Goal: Task Accomplishment & Management: Complete application form

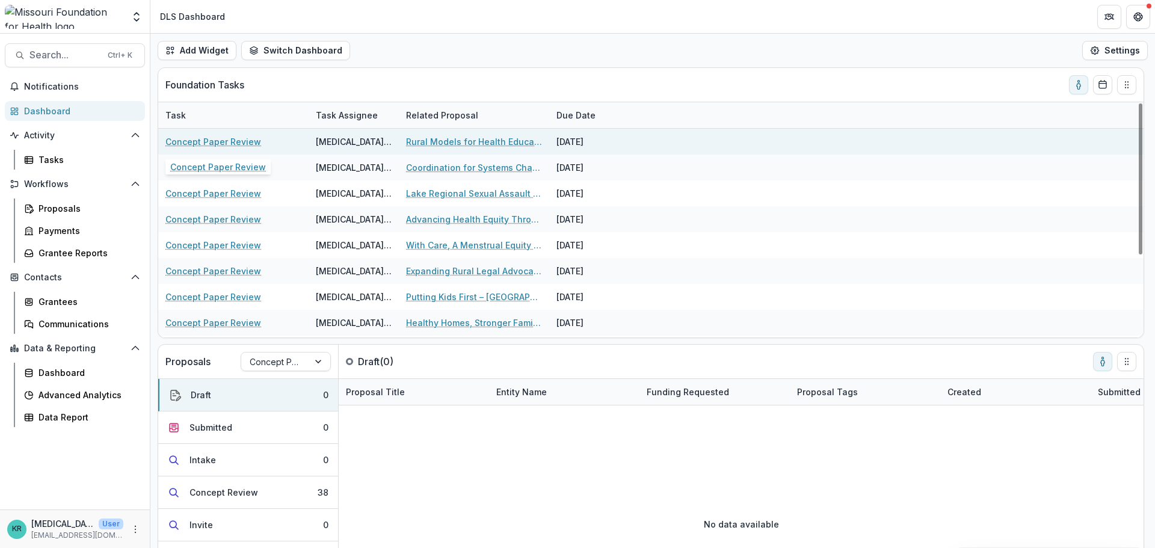
click at [181, 138] on link "Concept Paper Review" at bounding box center [213, 141] width 96 height 13
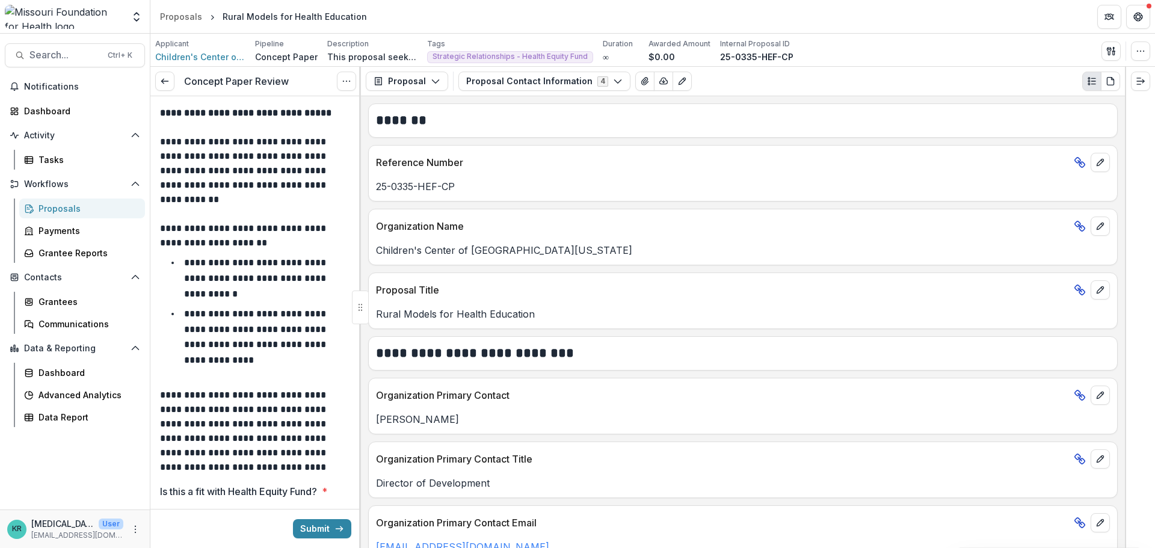
click at [577, 93] on div "Proposal Proposal Payments Reports Grant Agreements Board Summaries Bank Detail…" at bounding box center [743, 81] width 764 height 29
click at [574, 82] on button "Proposal Contact Information 4" at bounding box center [544, 81] width 172 height 19
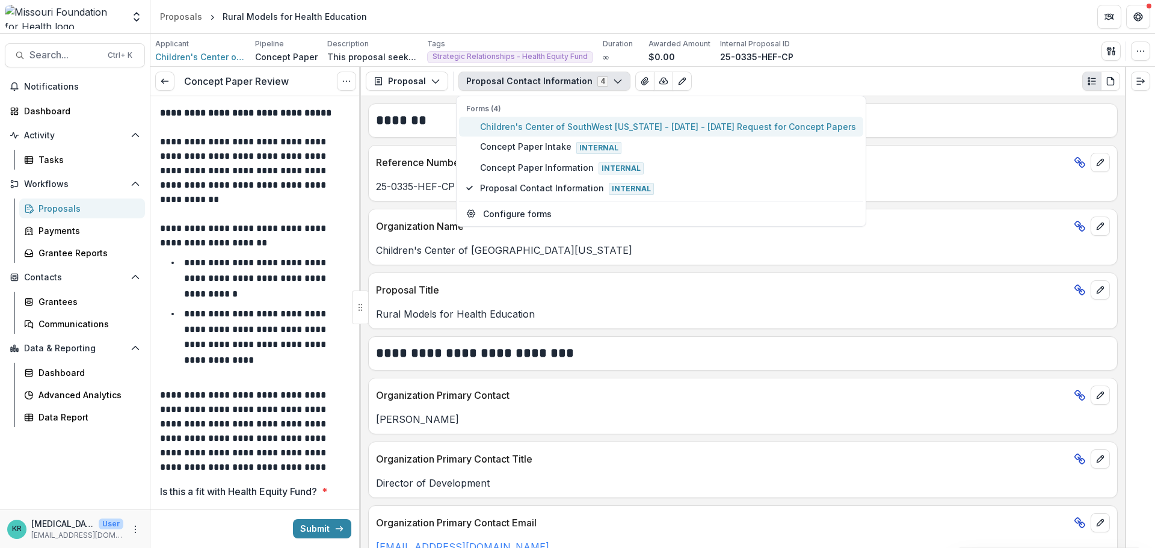
click at [572, 126] on span "Children's Center of SouthWest Missouri - 2025 - 2025 Request for Concept Papers" at bounding box center [668, 126] width 376 height 13
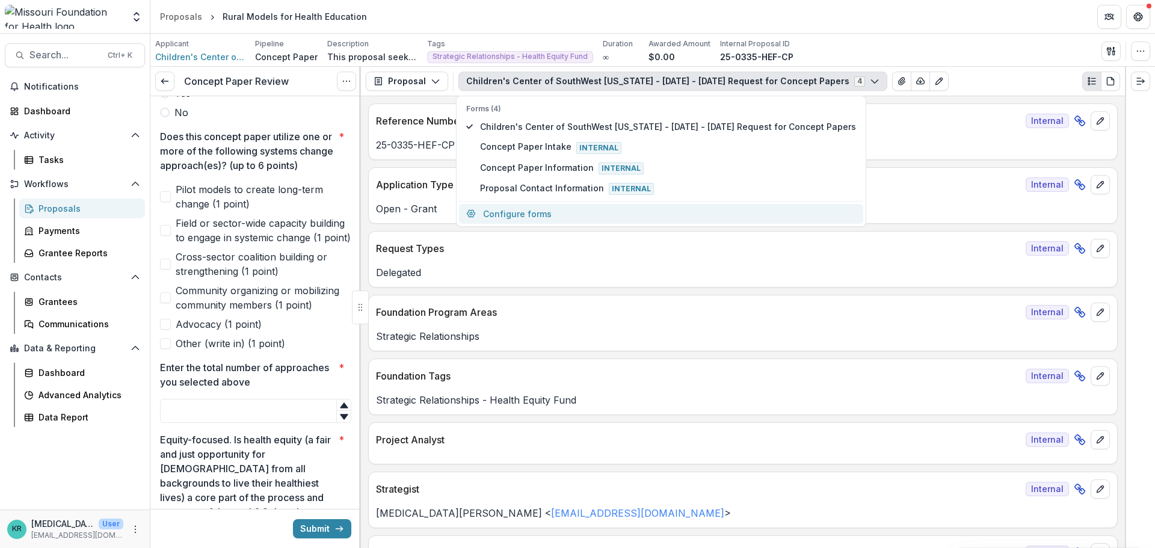
scroll to position [421, 0]
click at [230, 206] on span "Pilot models to create long-term change (1 point)" at bounding box center [264, 197] width 176 height 29
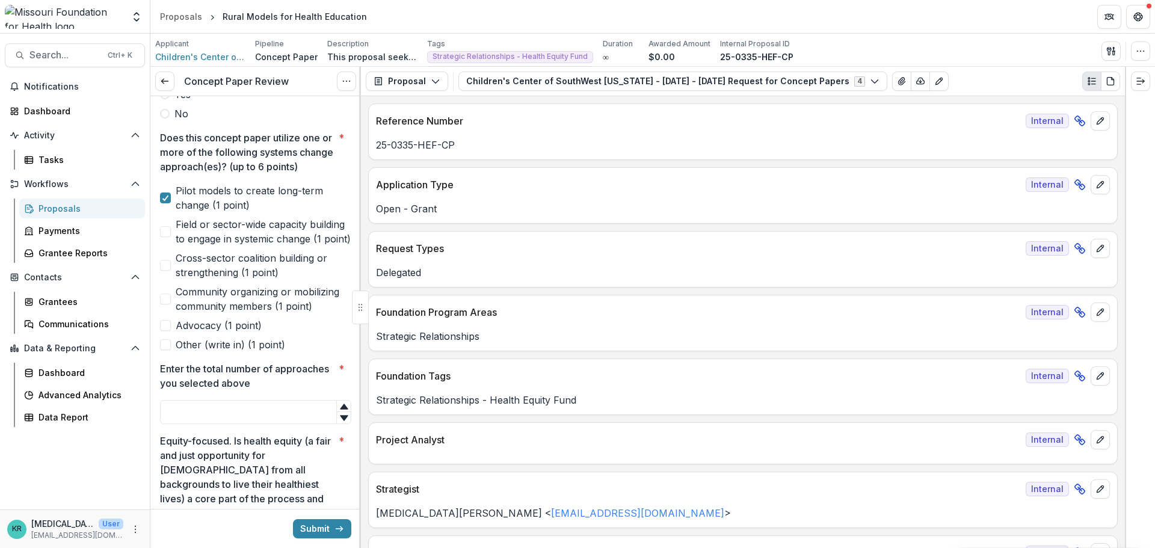
scroll to position [361, 0]
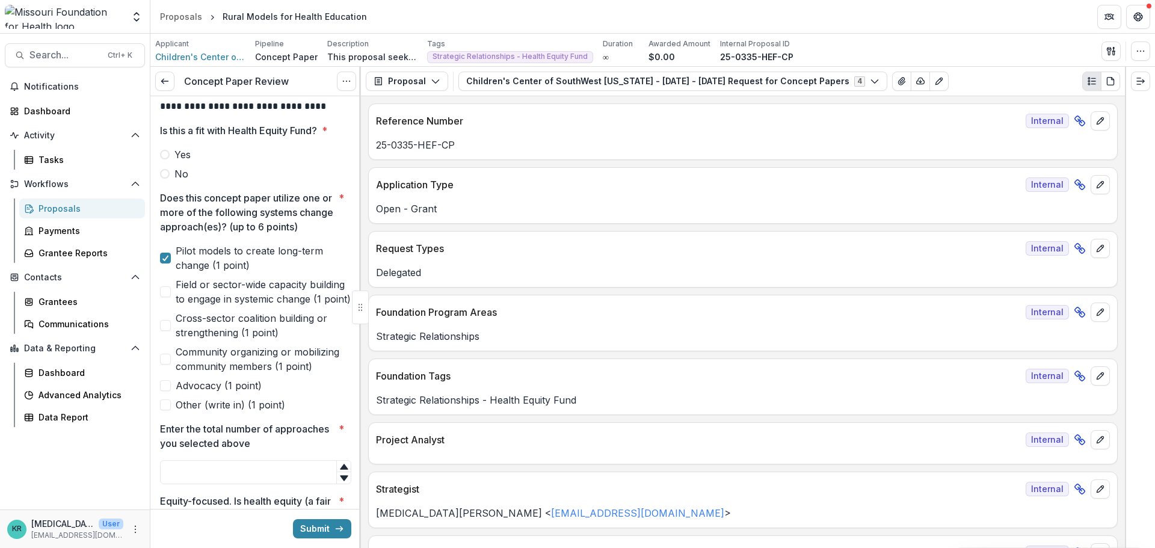
click at [230, 206] on p "Does this concept paper utilize one or more of the following systems change app…" at bounding box center [247, 212] width 174 height 43
click at [195, 231] on p "Does this concept paper utilize one or more of the following systems change app…" at bounding box center [247, 212] width 174 height 43
click at [194, 233] on p "Does this concept paper utilize one or more of the following systems change app…" at bounding box center [247, 212] width 174 height 43
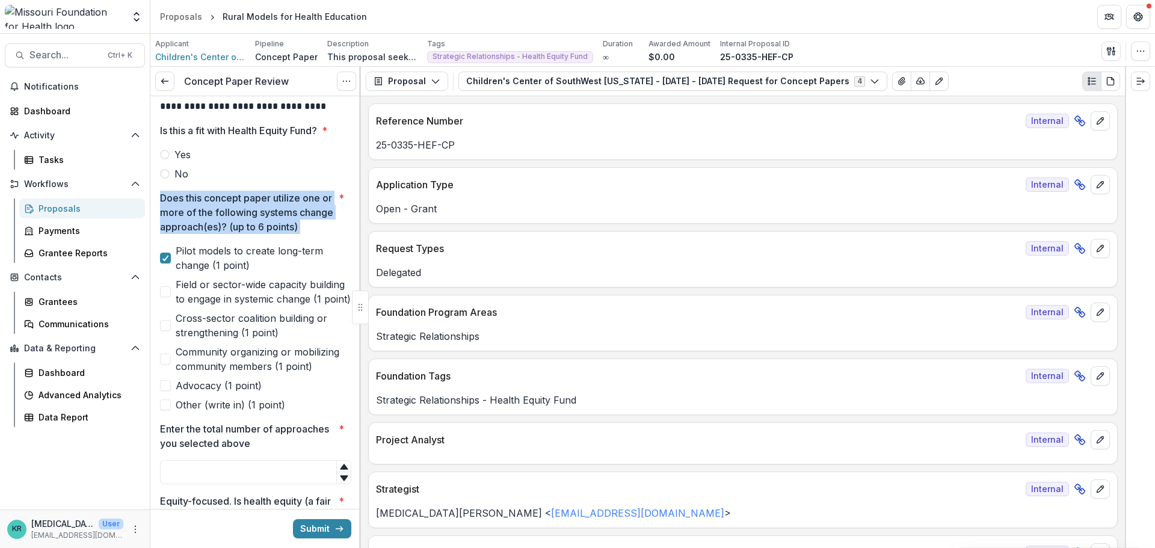
click at [194, 233] on p "Does this concept paper utilize one or more of the following systems change app…" at bounding box center [247, 212] width 174 height 43
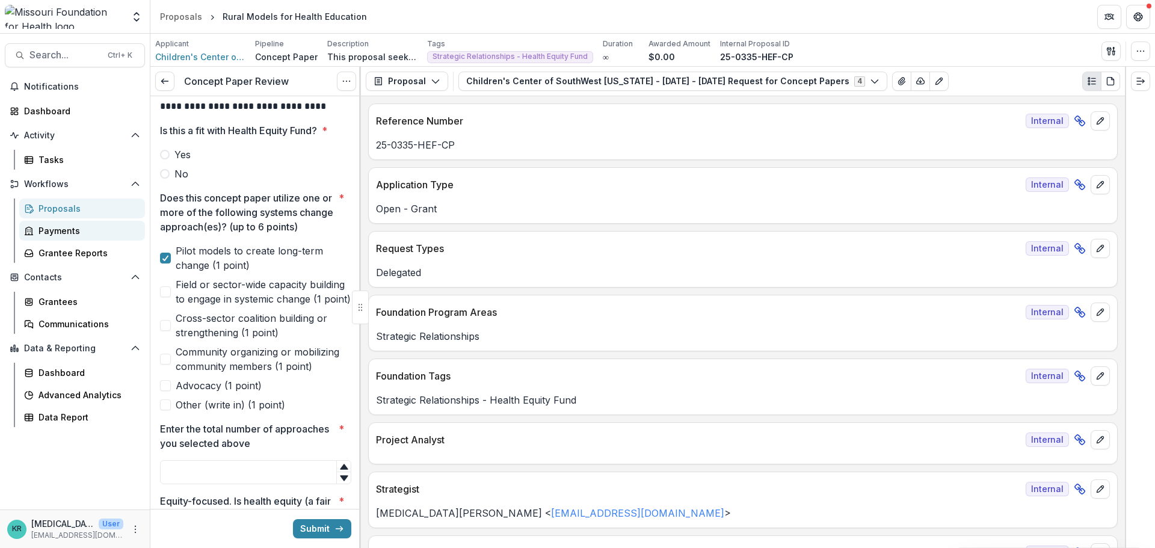
drag, startPoint x: 194, startPoint y: 233, endPoint x: 74, endPoint y: 230, distance: 120.3
click at [192, 233] on p "Does this concept paper utilize one or more of the following systems change app…" at bounding box center [247, 212] width 174 height 43
click at [0, 352] on div "Data & Reporting" at bounding box center [75, 348] width 150 height 19
drag, startPoint x: 25, startPoint y: 336, endPoint x: 60, endPoint y: 322, distance: 38.1
click at [25, 336] on div "Notifications Dashboard Activity Tasks Workflows Proposals Payments Grantee Rep…" at bounding box center [75, 293] width 150 height 432
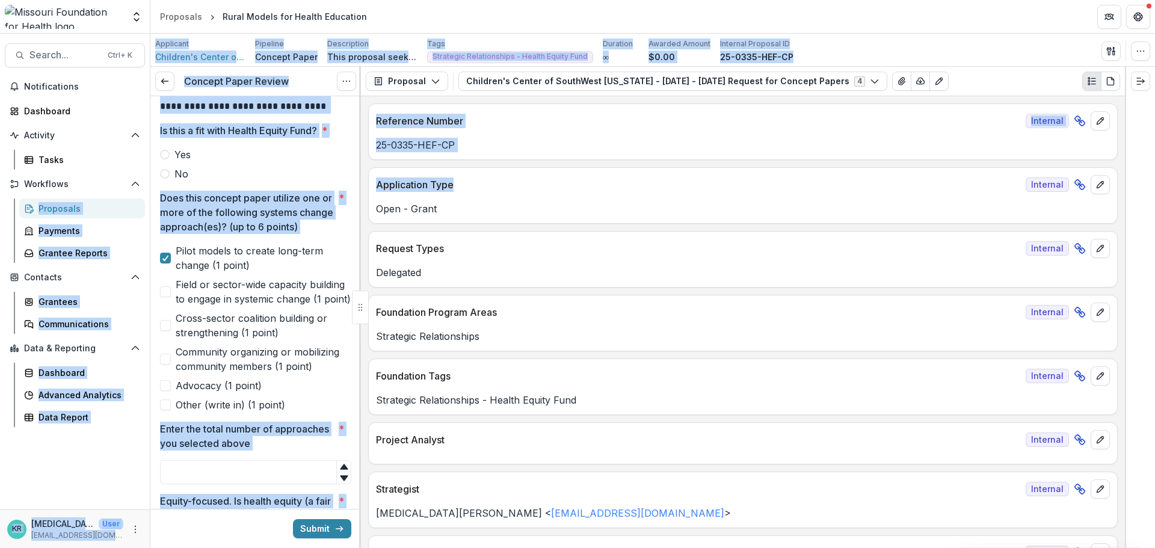
drag, startPoint x: 125, startPoint y: 171, endPoint x: 814, endPoint y: 174, distance: 688.5
click at [680, 176] on main "**********" at bounding box center [577, 291] width 1155 height 514
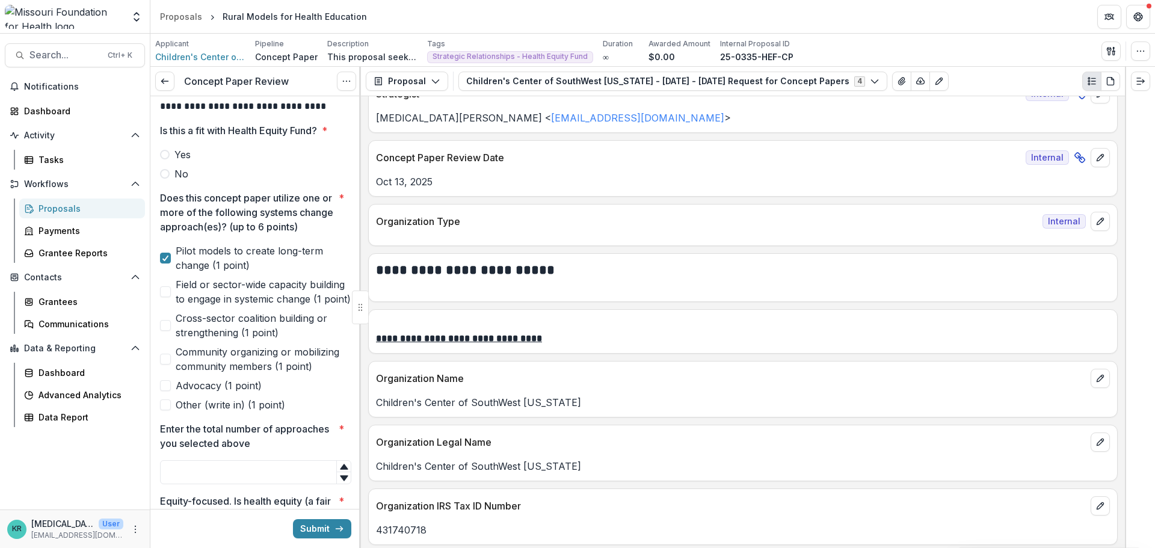
click at [847, 190] on div "Concept Paper Review Date Internal Oct 13, 2025" at bounding box center [742, 168] width 749 height 57
drag, startPoint x: 599, startPoint y: 308, endPoint x: 484, endPoint y: 402, distance: 148.3
click at [189, 155] on span "Yes" at bounding box center [182, 154] width 16 height 14
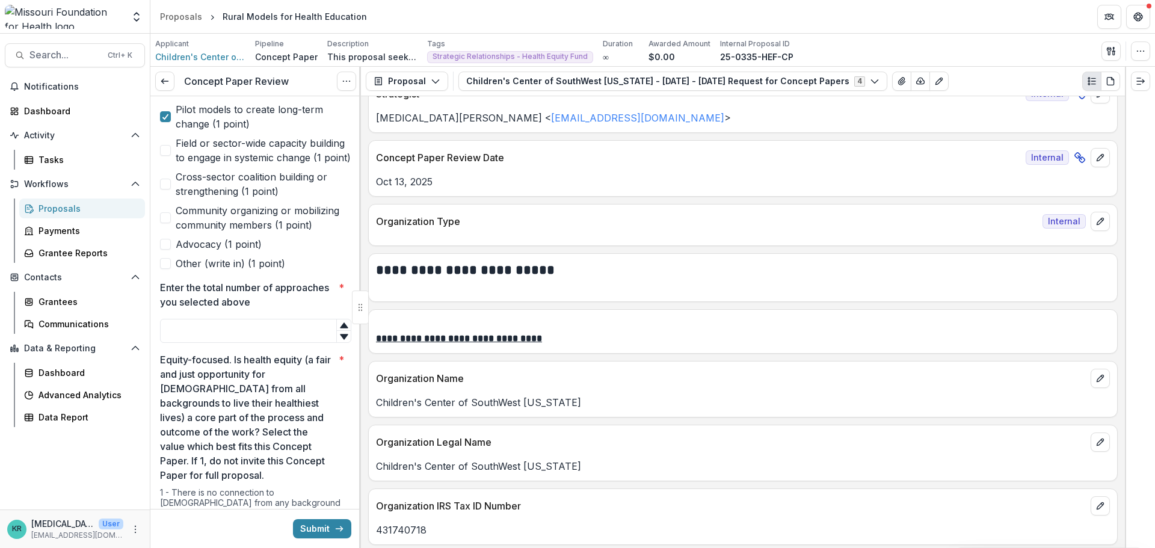
scroll to position [541, 0]
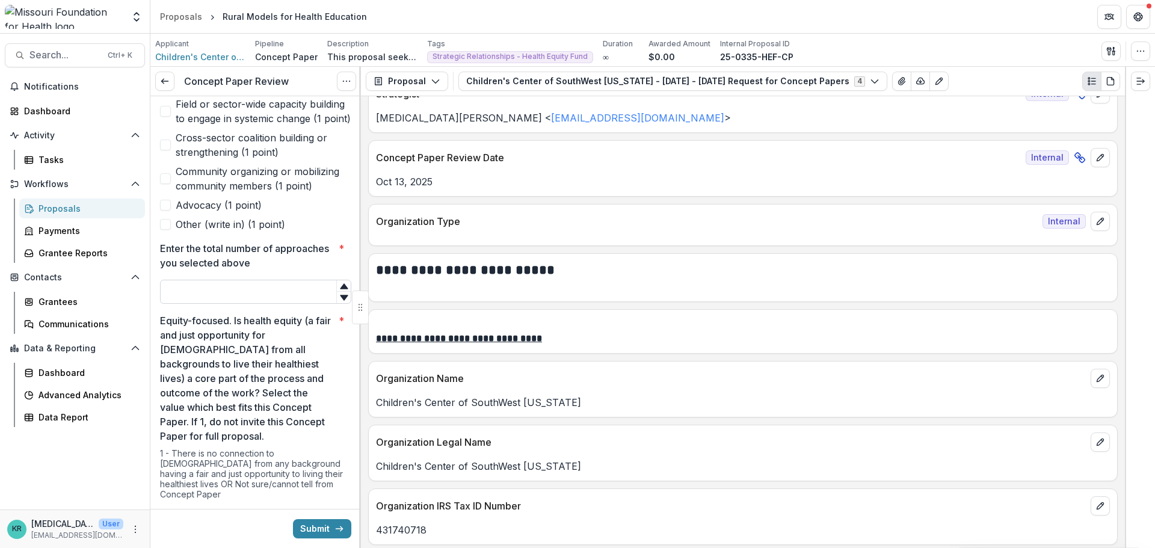
click at [201, 304] on input "Enter the total number of approaches you selected above *" at bounding box center [255, 292] width 191 height 24
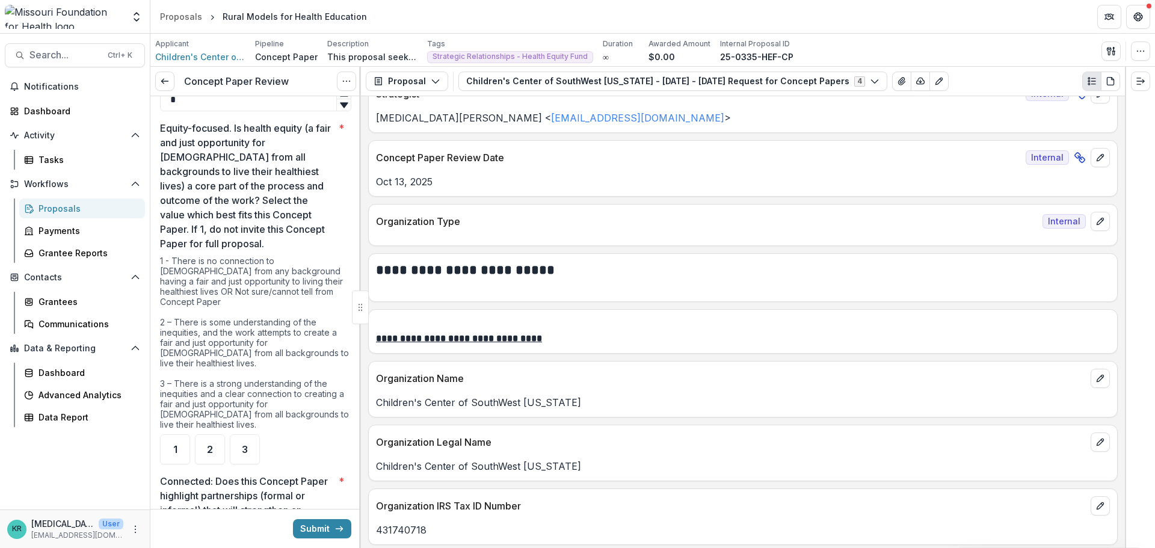
scroll to position [842, 0]
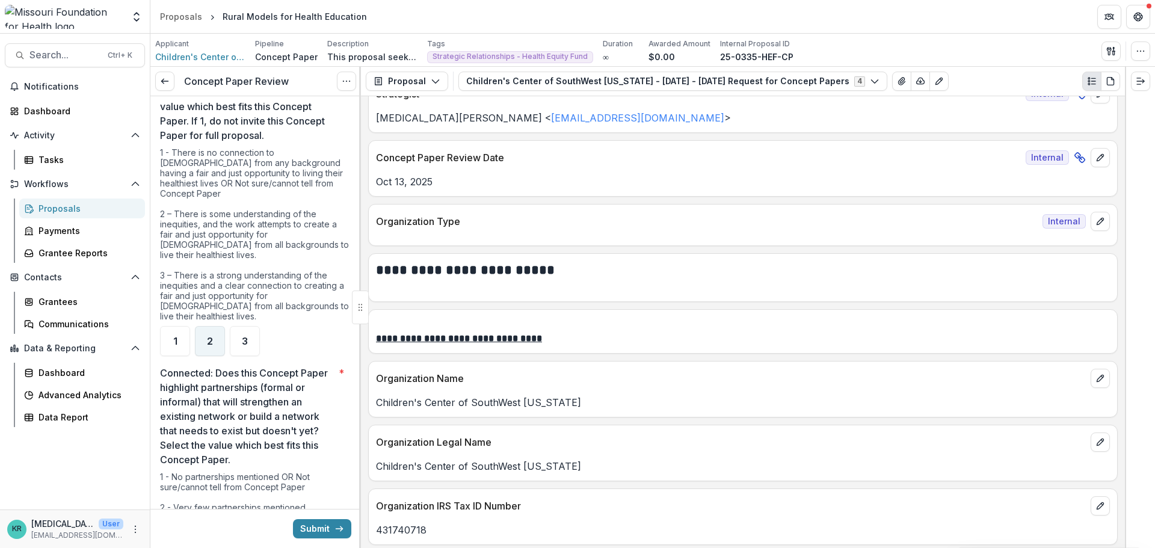
type input "*"
click at [216, 345] on div "2" at bounding box center [210, 341] width 30 height 30
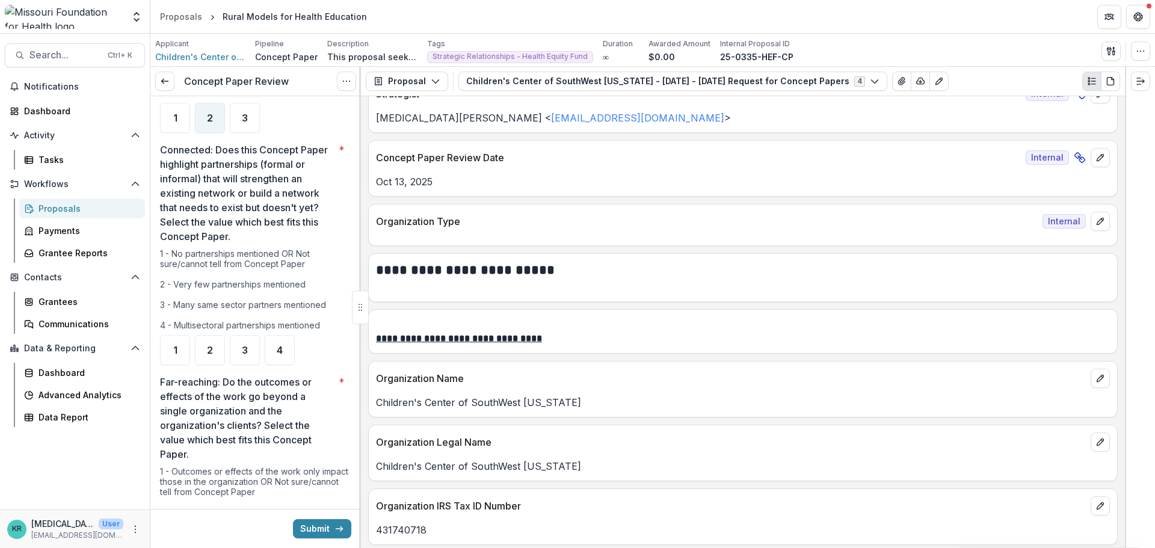
scroll to position [1082, 0]
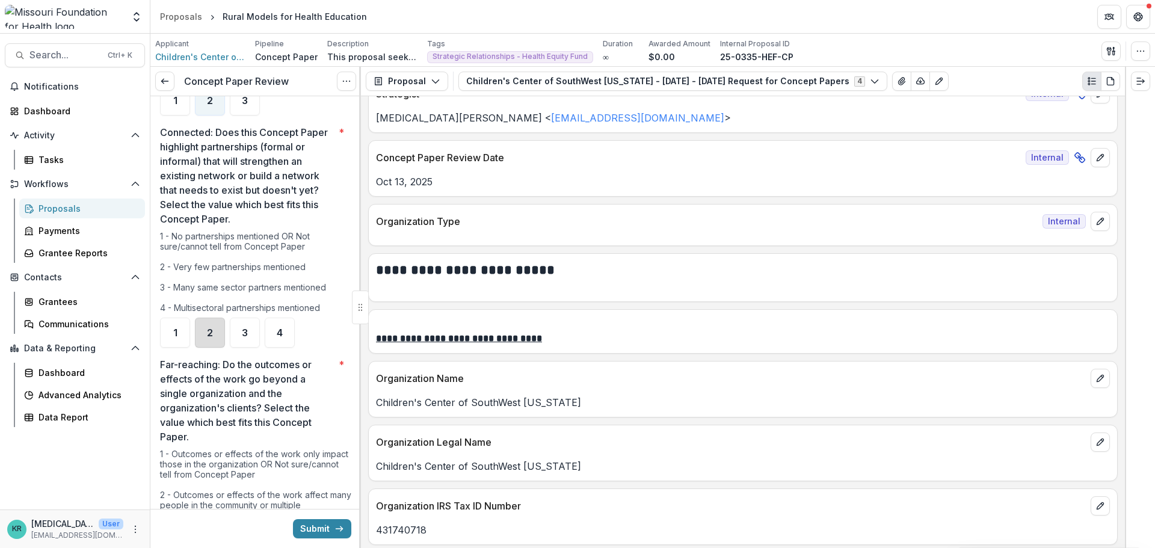
click at [203, 343] on div "2" at bounding box center [210, 333] width 30 height 30
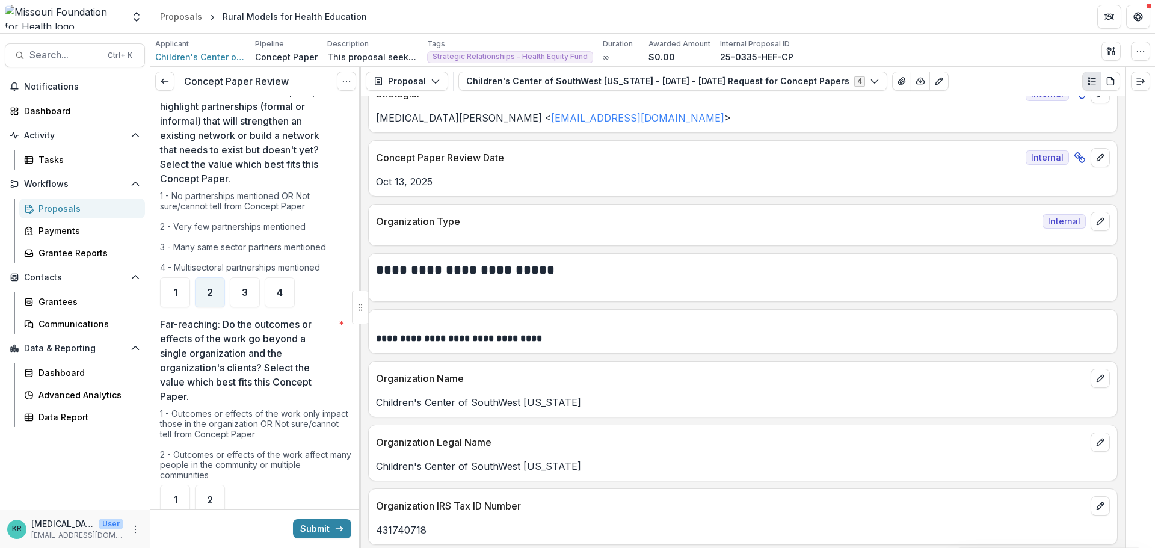
scroll to position [1143, 0]
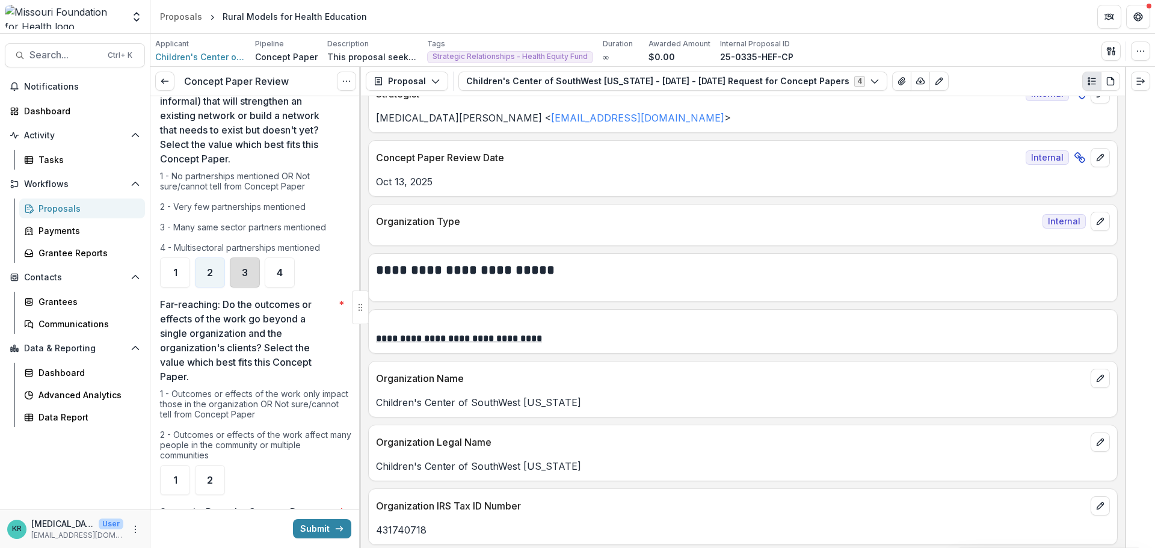
click at [231, 275] on div "3" at bounding box center [245, 272] width 30 height 30
click at [211, 274] on span "2" at bounding box center [210, 273] width 6 height 10
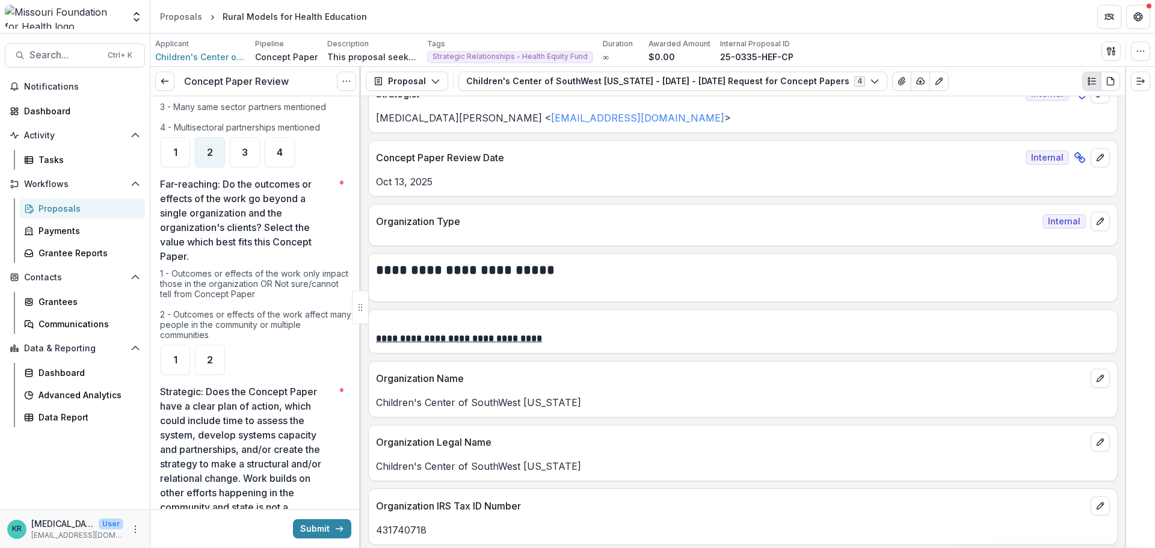
scroll to position [1323, 0]
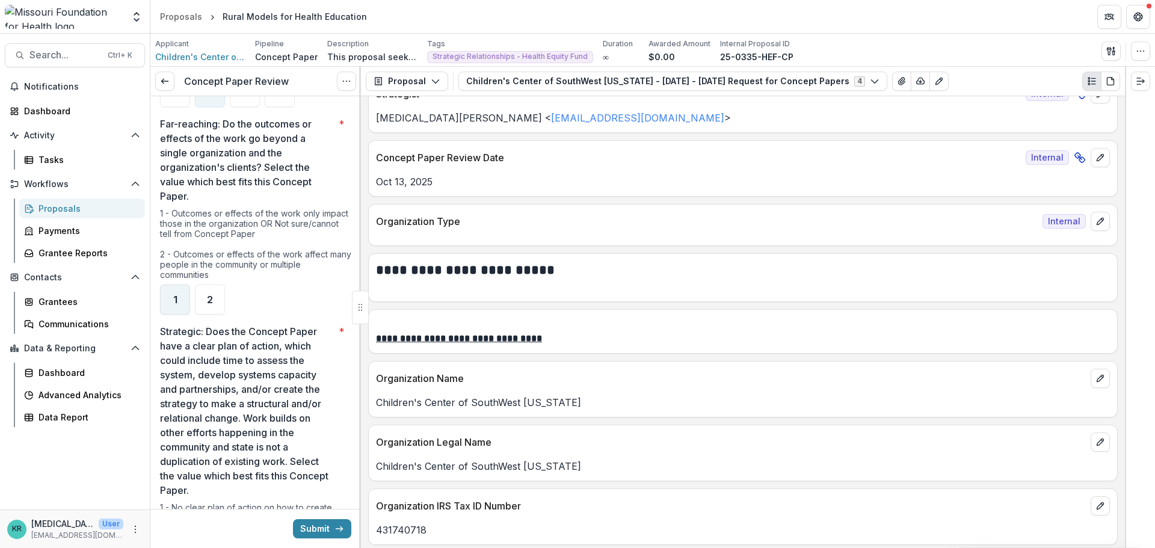
click at [168, 296] on div "1" at bounding box center [175, 299] width 30 height 30
click at [206, 309] on div "2" at bounding box center [210, 299] width 30 height 30
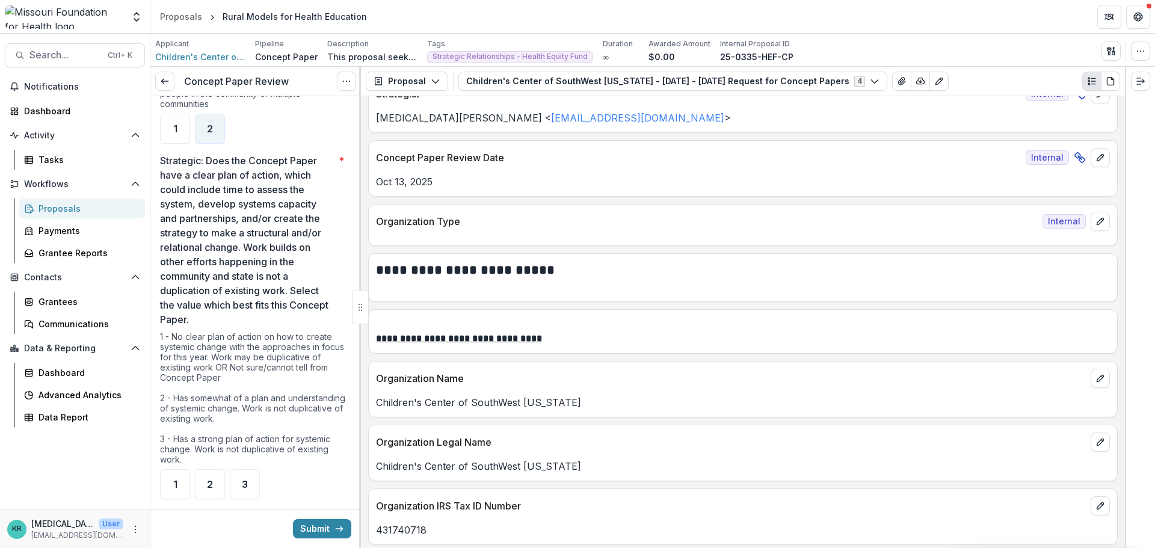
scroll to position [1503, 0]
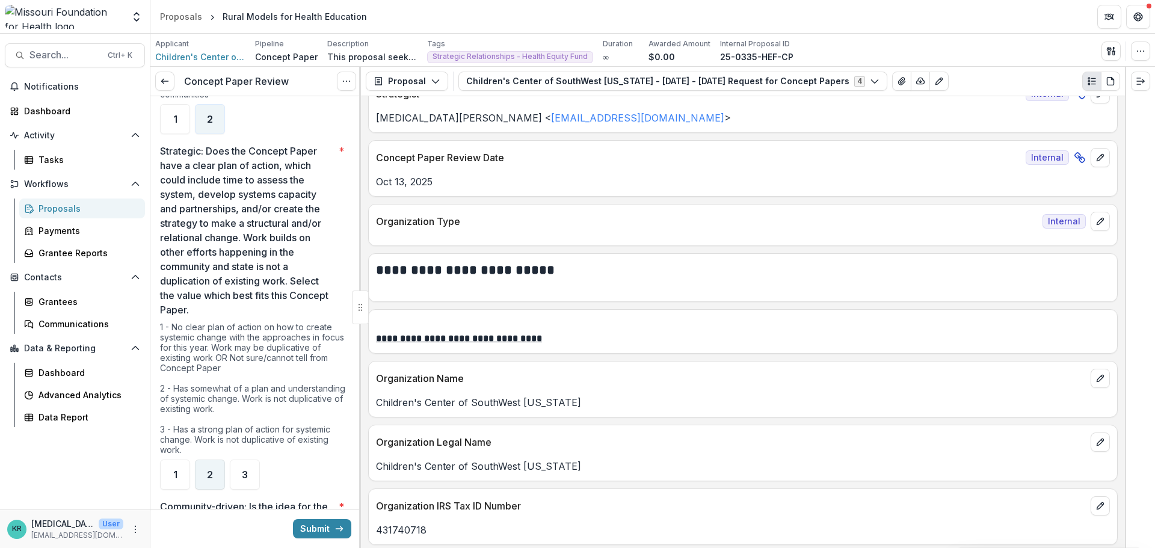
click at [210, 485] on div "2" at bounding box center [210, 474] width 30 height 30
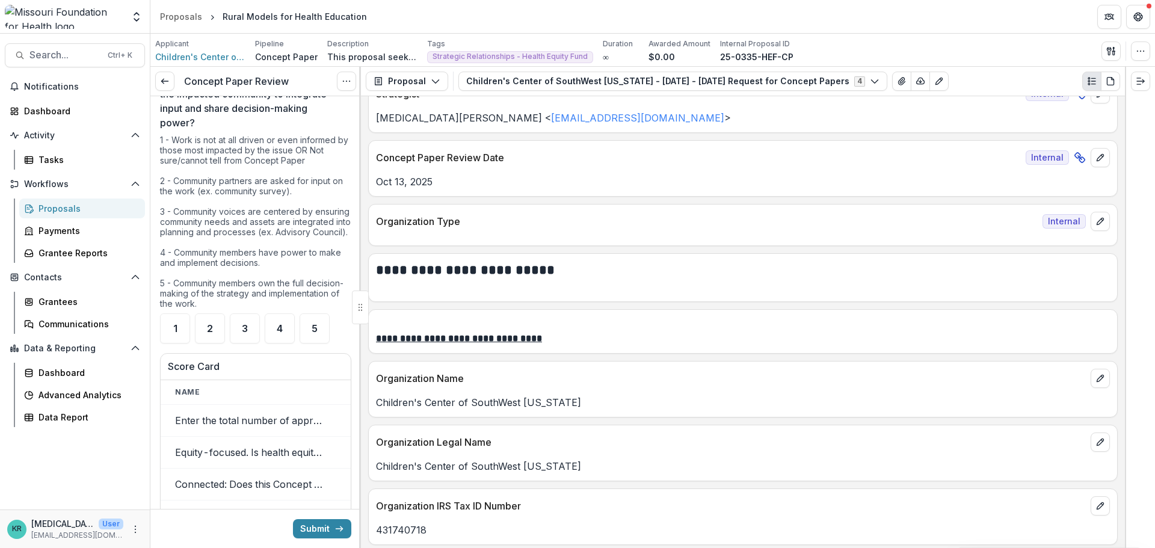
scroll to position [1984, 0]
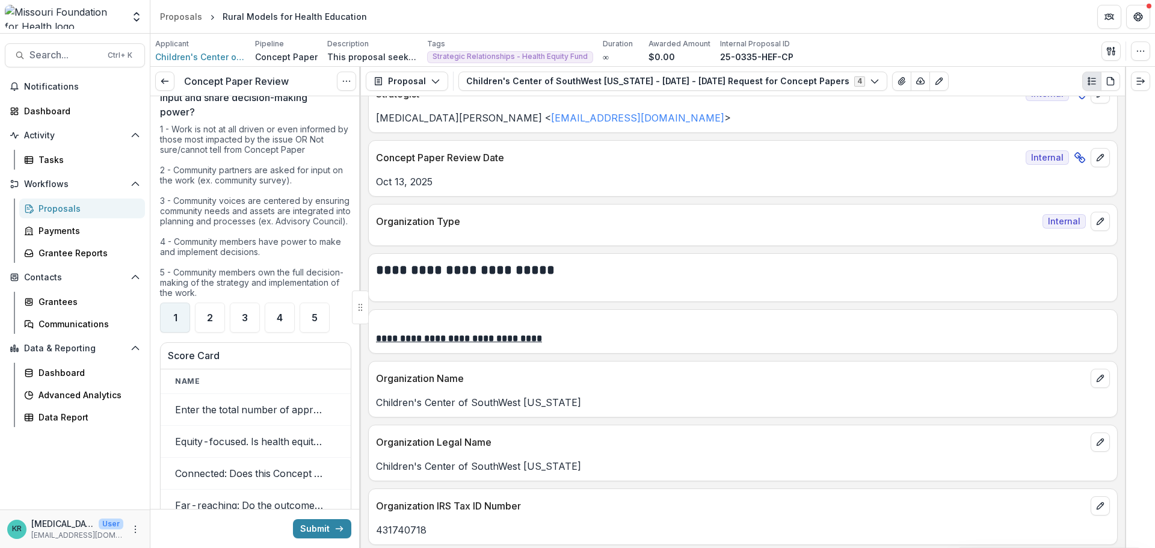
click at [174, 333] on div "1" at bounding box center [175, 317] width 30 height 30
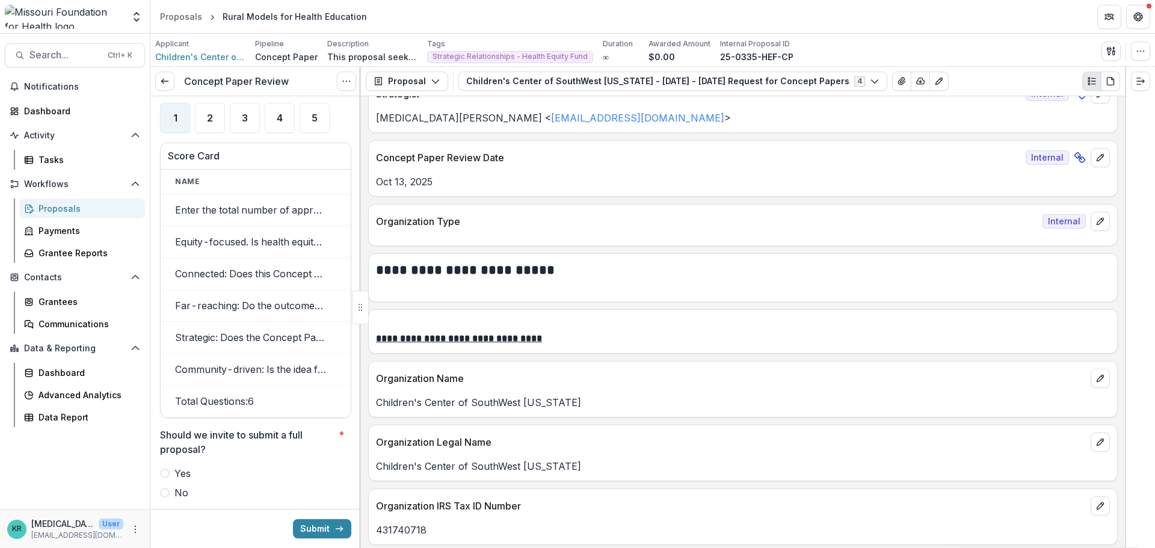
scroll to position [2225, 0]
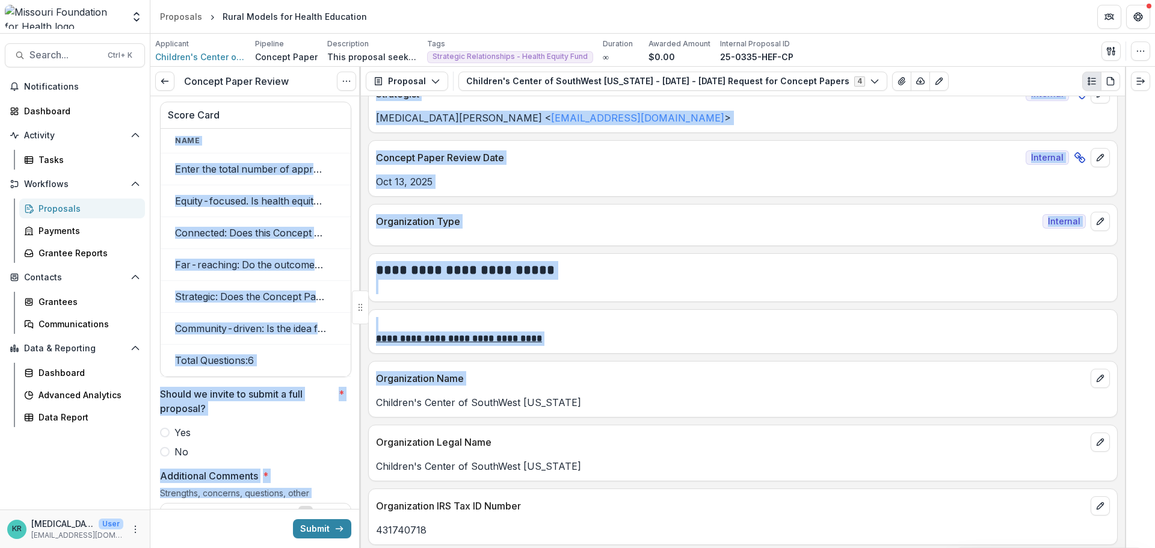
drag, startPoint x: 238, startPoint y: 394, endPoint x: 373, endPoint y: 414, distance: 136.7
click at [373, 414] on div "**********" at bounding box center [652, 307] width 1004 height 481
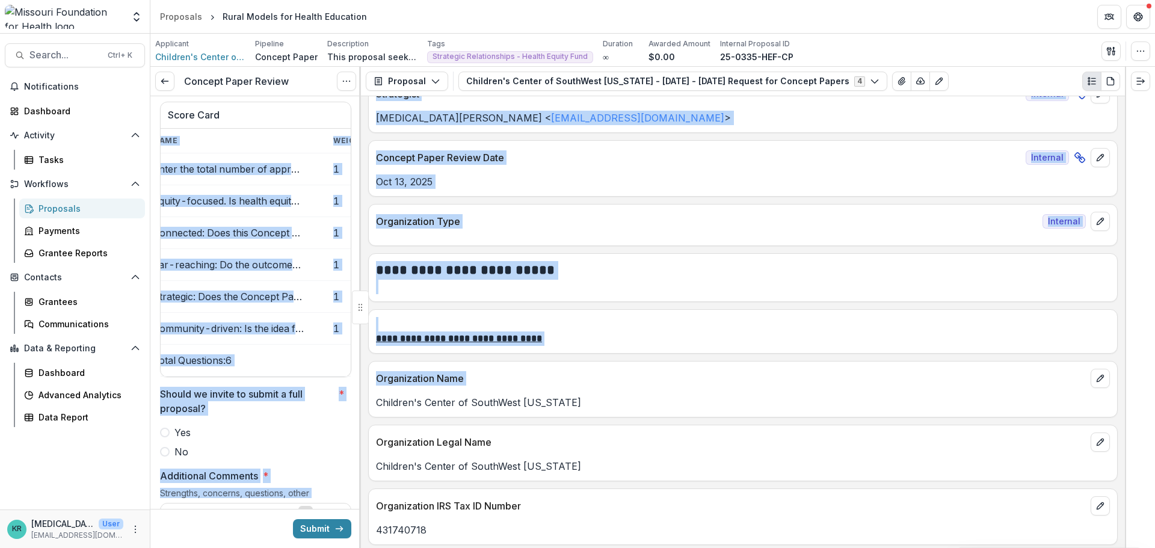
scroll to position [0, 0]
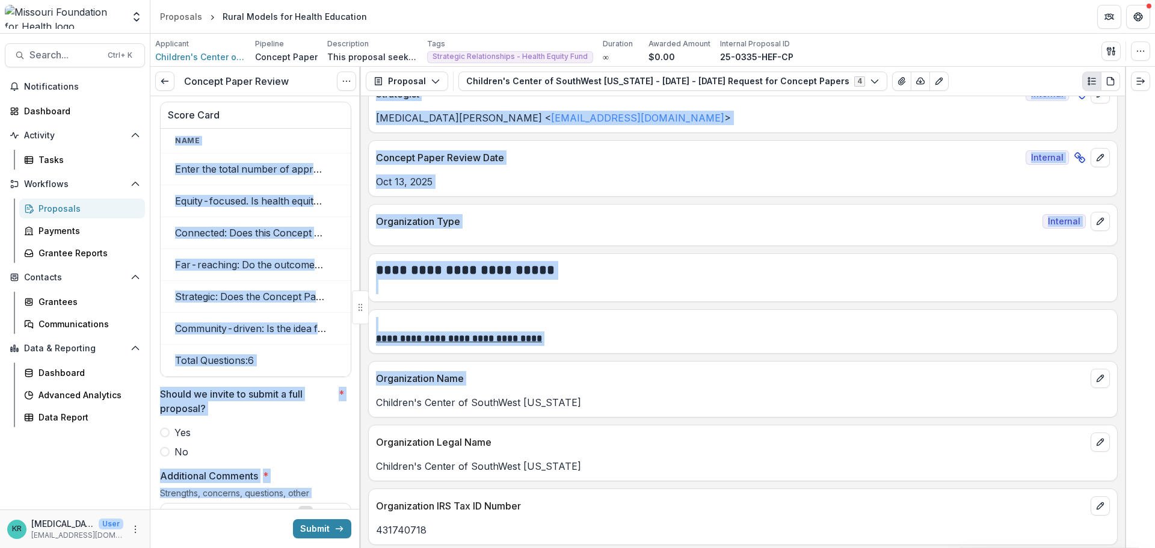
click at [209, 416] on p "Should we invite to submit a full proposal?" at bounding box center [247, 401] width 174 height 29
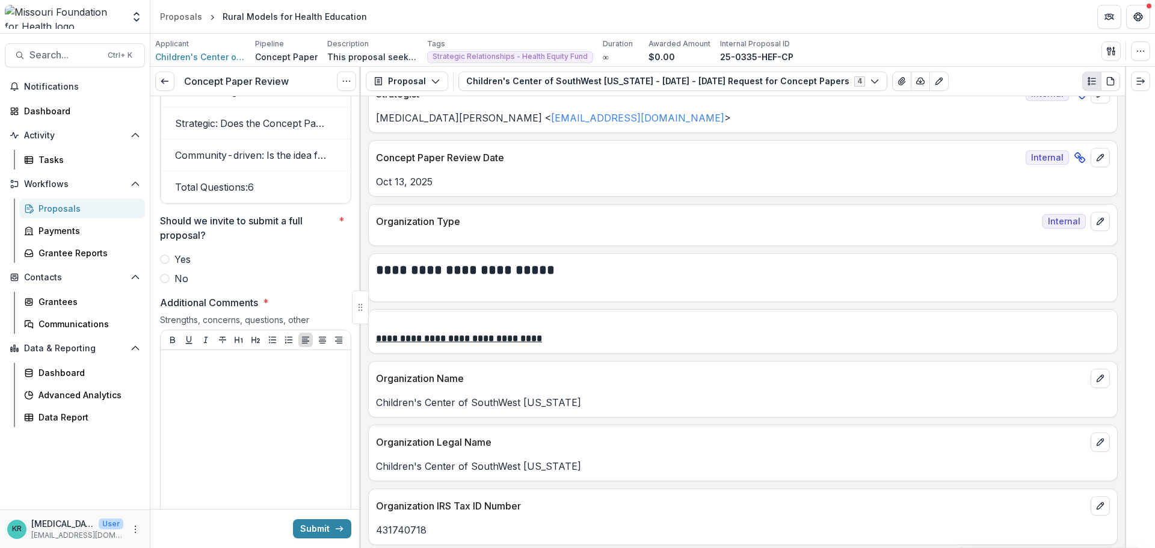
scroll to position [2405, 0]
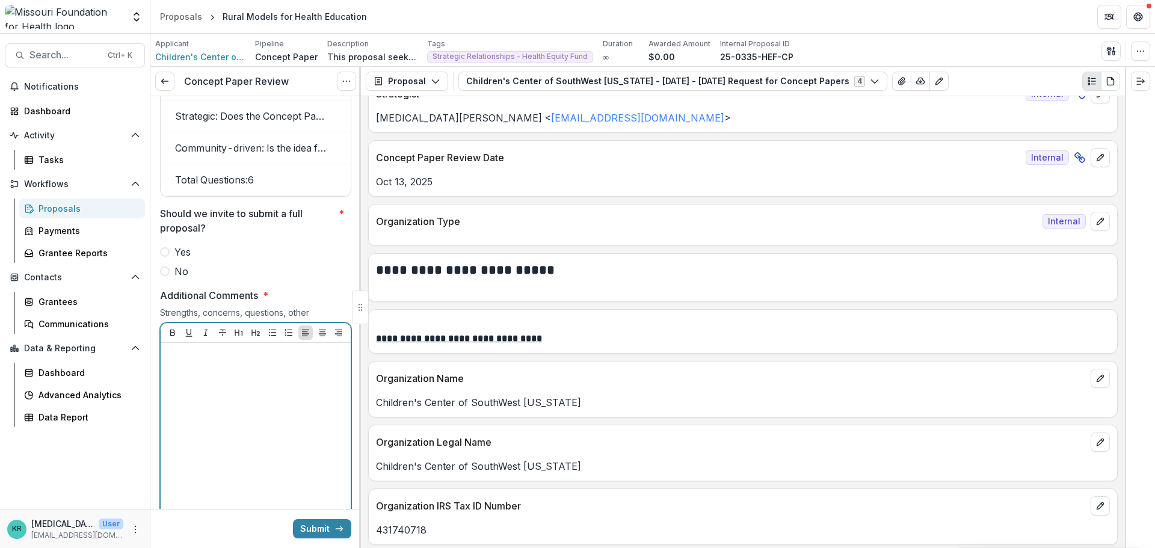
click at [231, 440] on div at bounding box center [255, 438] width 180 height 180
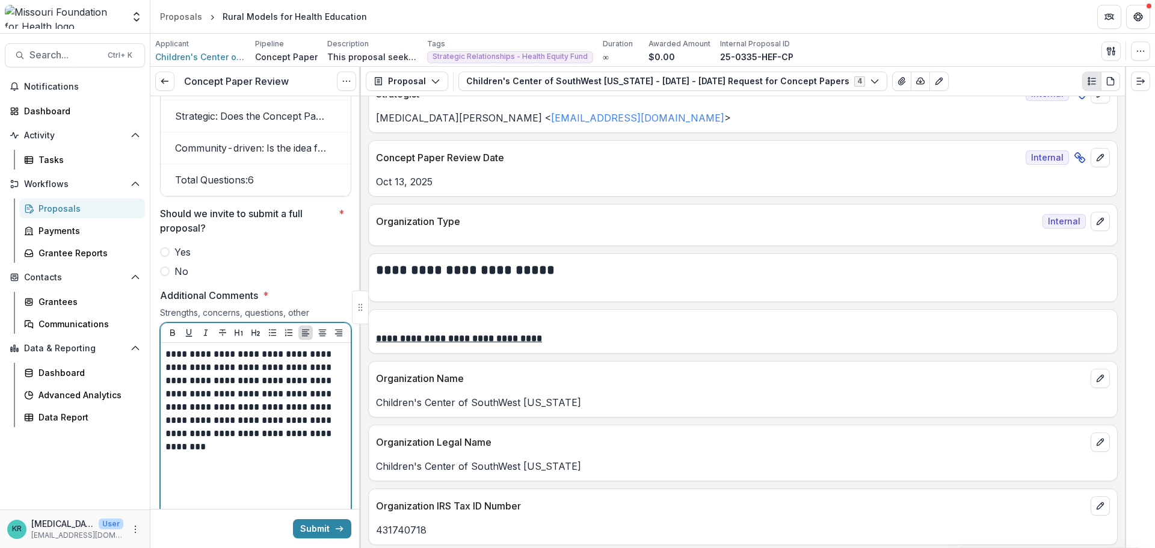
click at [194, 397] on p "**********" at bounding box center [253, 401] width 177 height 106
click at [280, 474] on div "**********" at bounding box center [255, 438] width 180 height 180
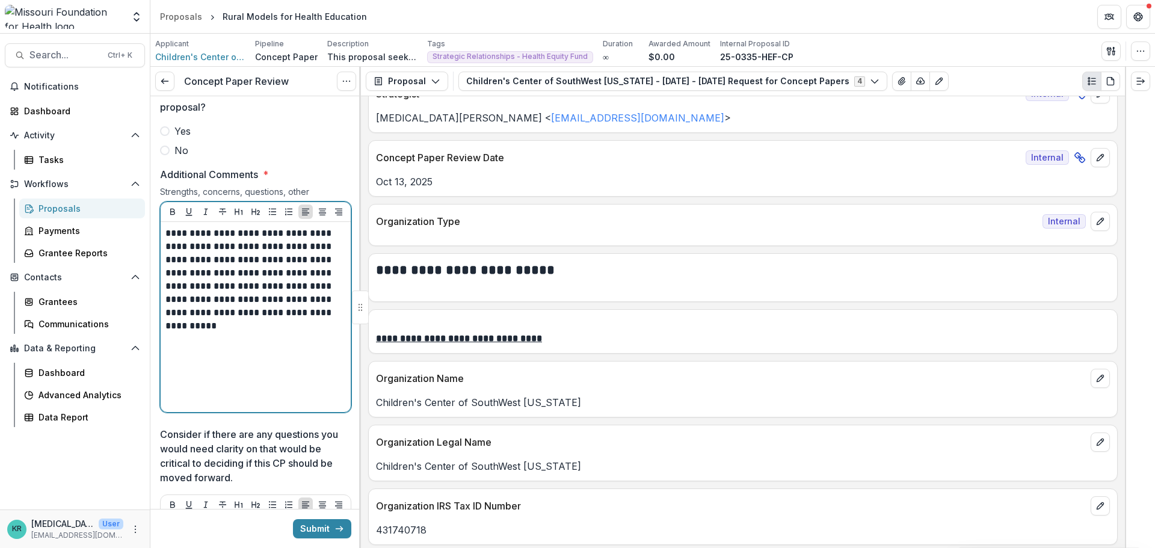
scroll to position [2526, 0]
click at [189, 139] on span "Yes" at bounding box center [182, 131] width 16 height 14
click at [278, 394] on div "**********" at bounding box center [255, 317] width 180 height 180
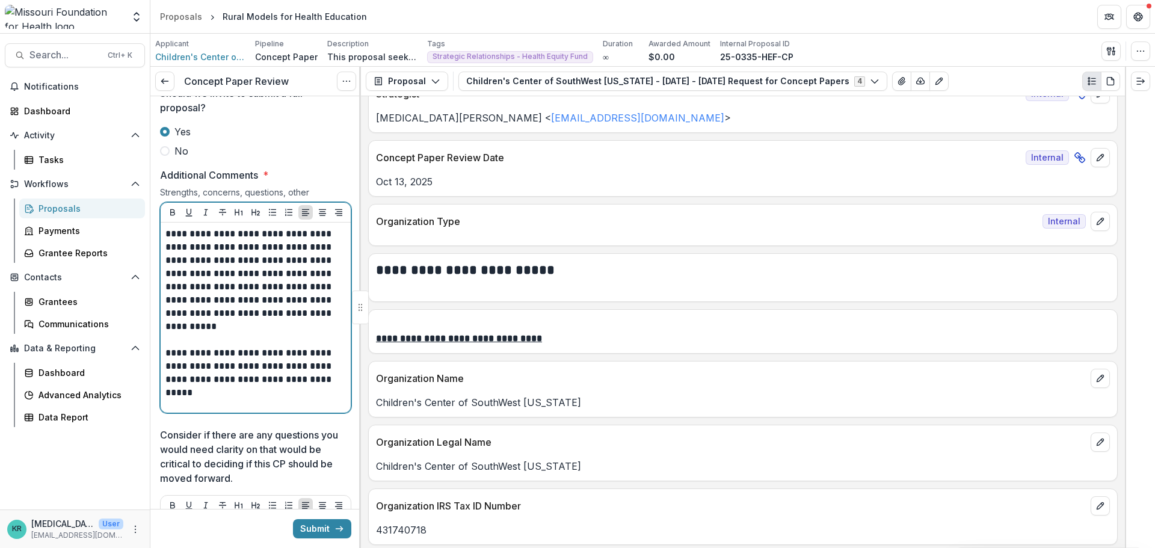
click at [266, 399] on p "**********" at bounding box center [253, 372] width 177 height 53
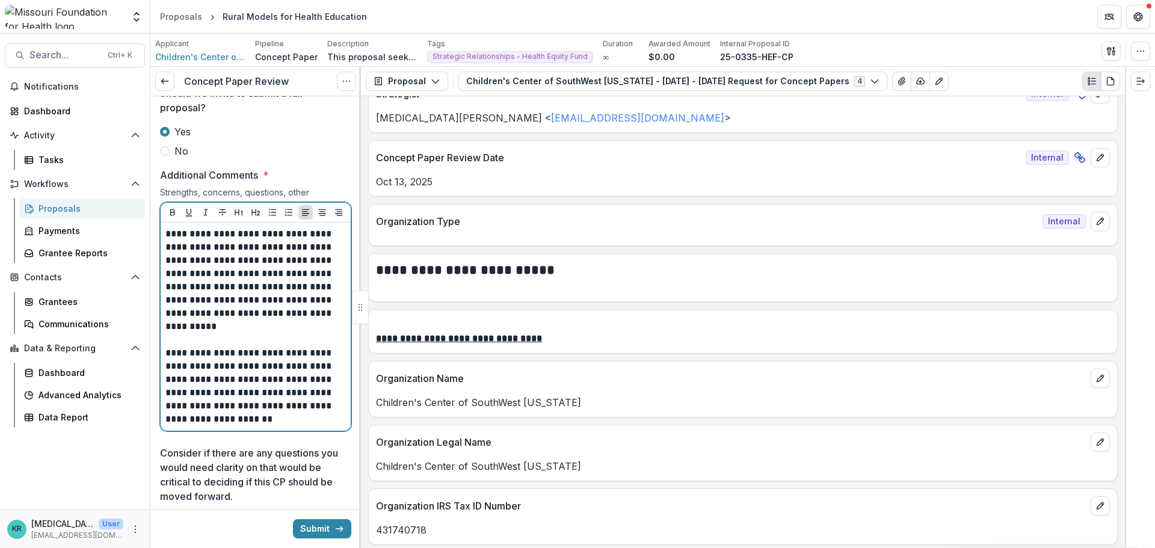
click at [210, 424] on p "**********" at bounding box center [253, 385] width 177 height 79
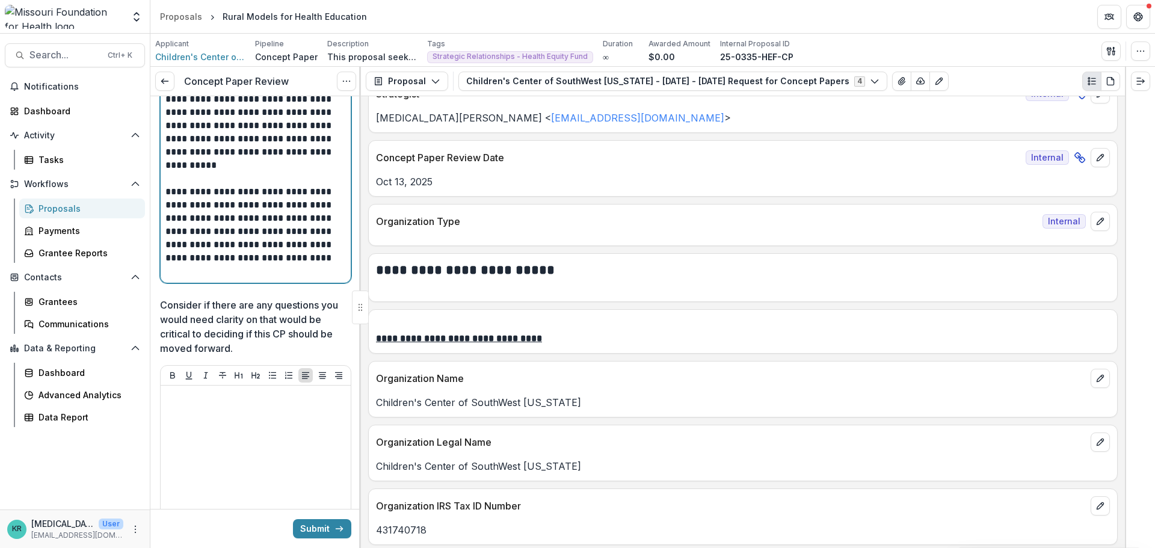
scroll to position [2766, 0]
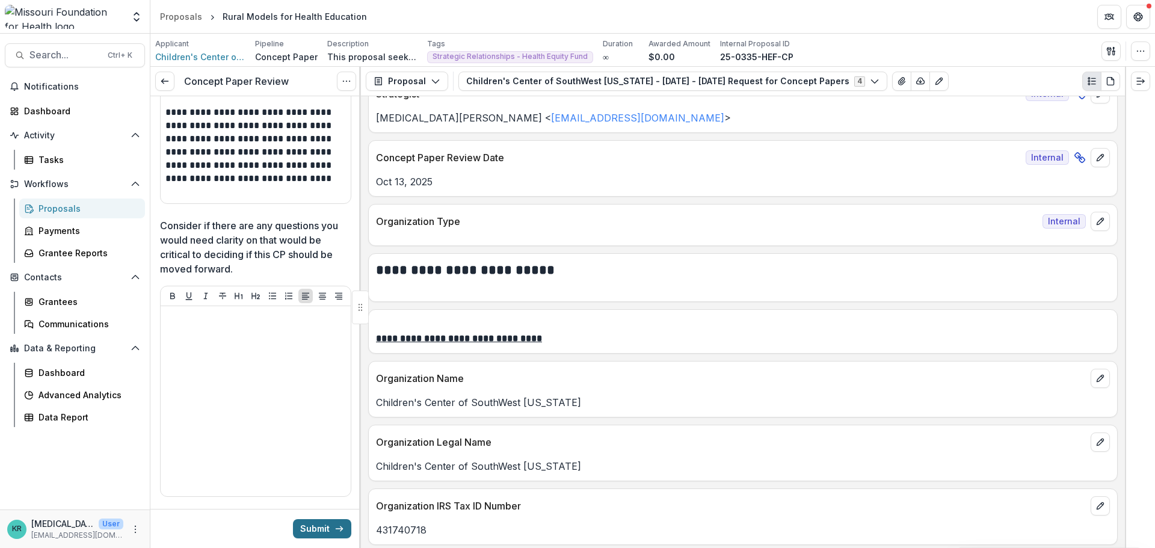
click at [312, 529] on button "Submit" at bounding box center [322, 528] width 58 height 19
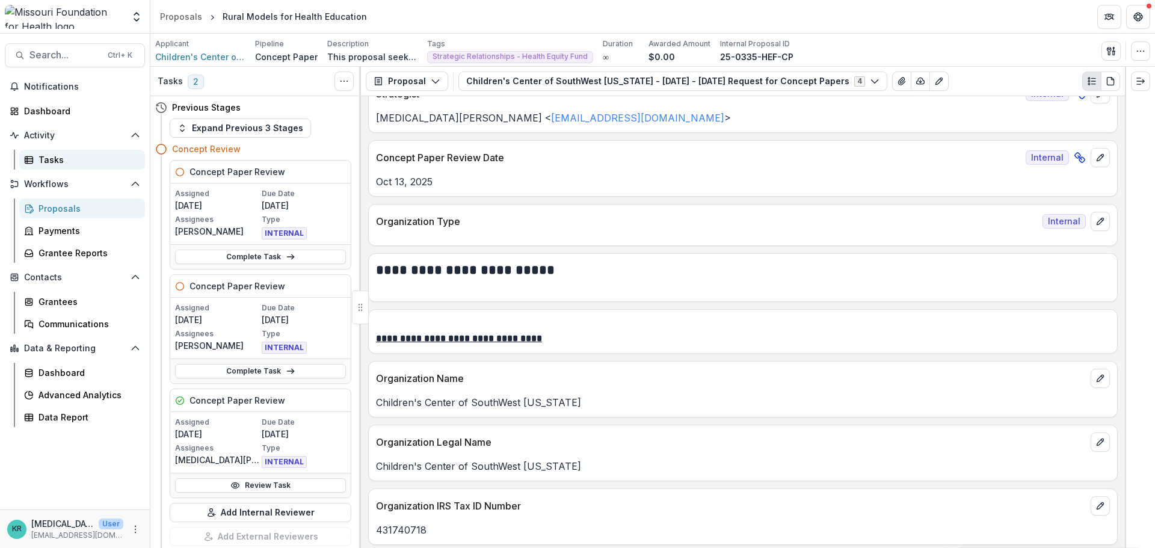
click at [104, 158] on div "Tasks" at bounding box center [86, 159] width 97 height 13
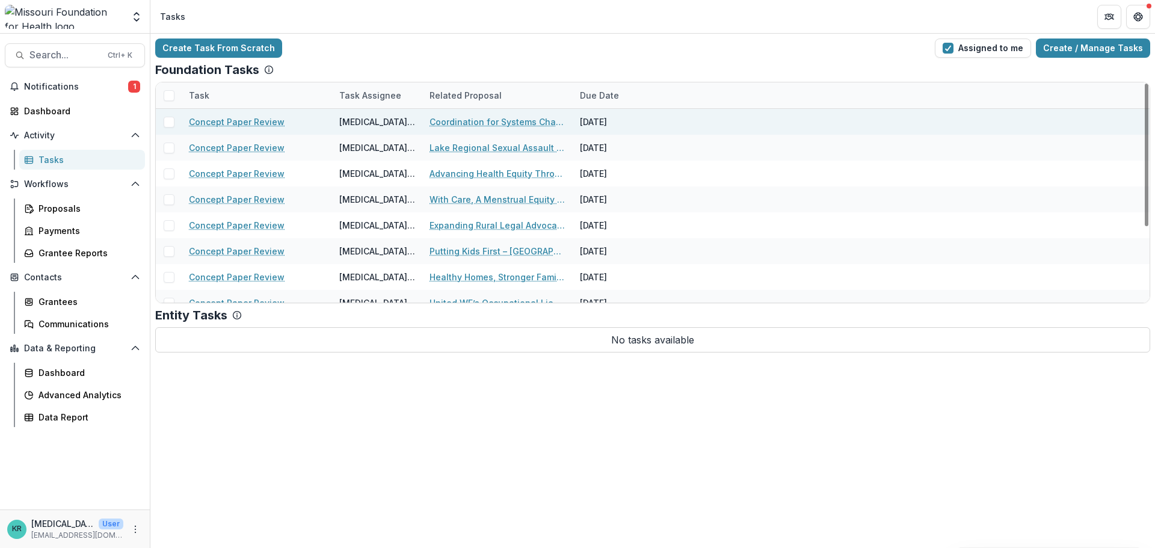
click at [227, 119] on link "Concept Paper Review" at bounding box center [237, 121] width 96 height 13
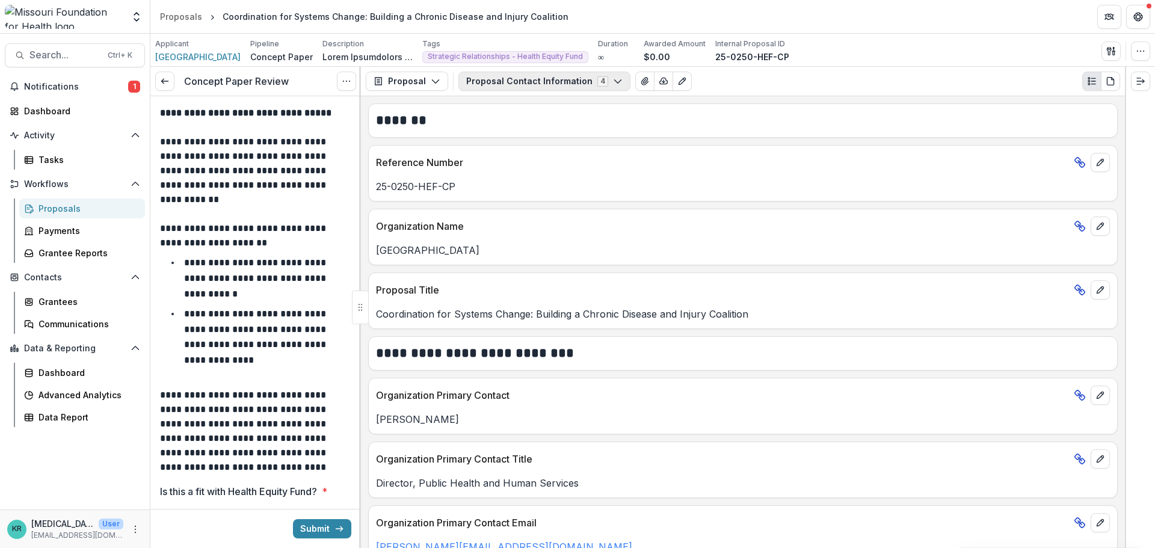
click at [547, 83] on button "Proposal Contact Information 4" at bounding box center [544, 81] width 172 height 19
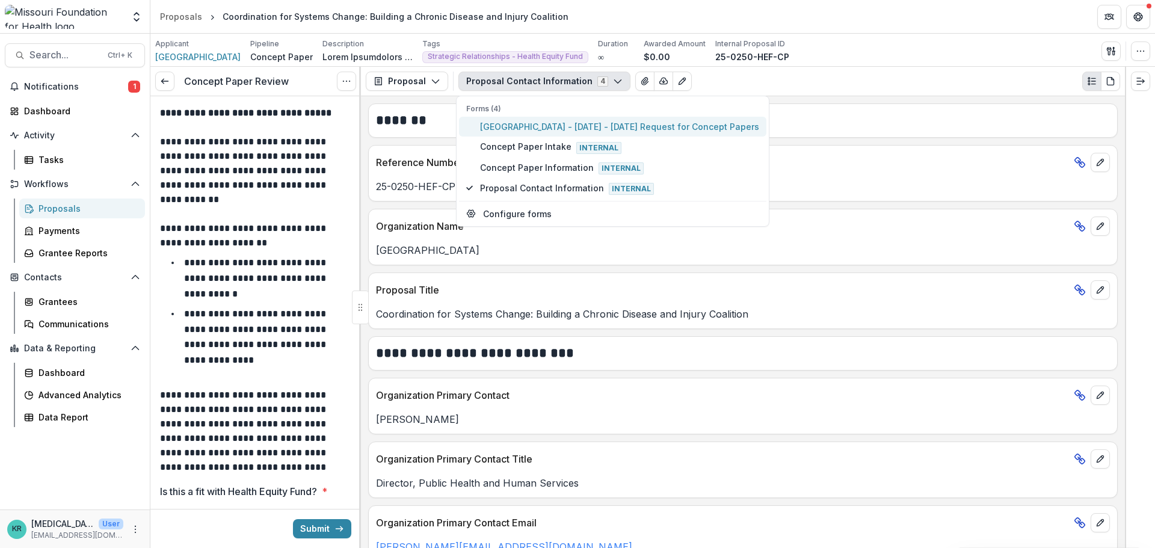
click at [526, 125] on span "City of Columbia - 2025 - 2025 Request for Concept Papers" at bounding box center [619, 126] width 279 height 13
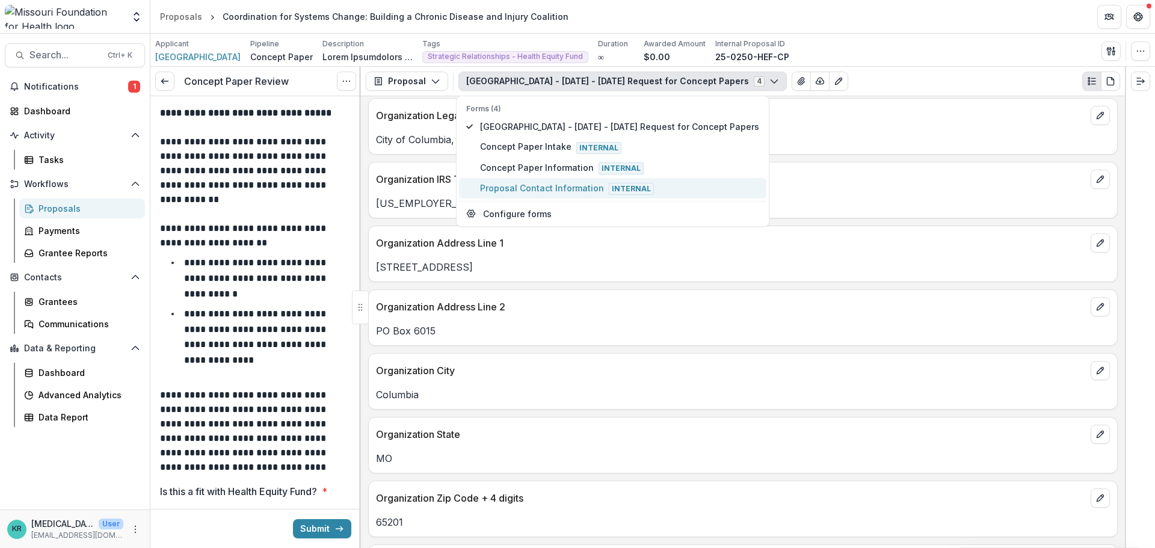
scroll to position [1022, 0]
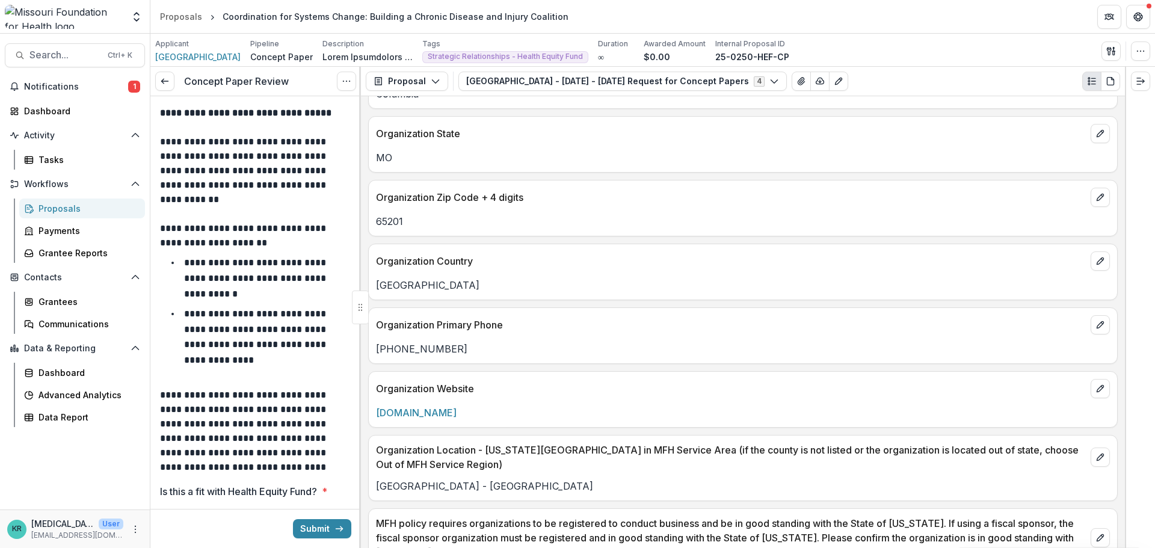
drag, startPoint x: 479, startPoint y: 302, endPoint x: 490, endPoint y: 410, distance: 108.2
click at [490, 410] on p "www.como.gov" at bounding box center [743, 412] width 734 height 14
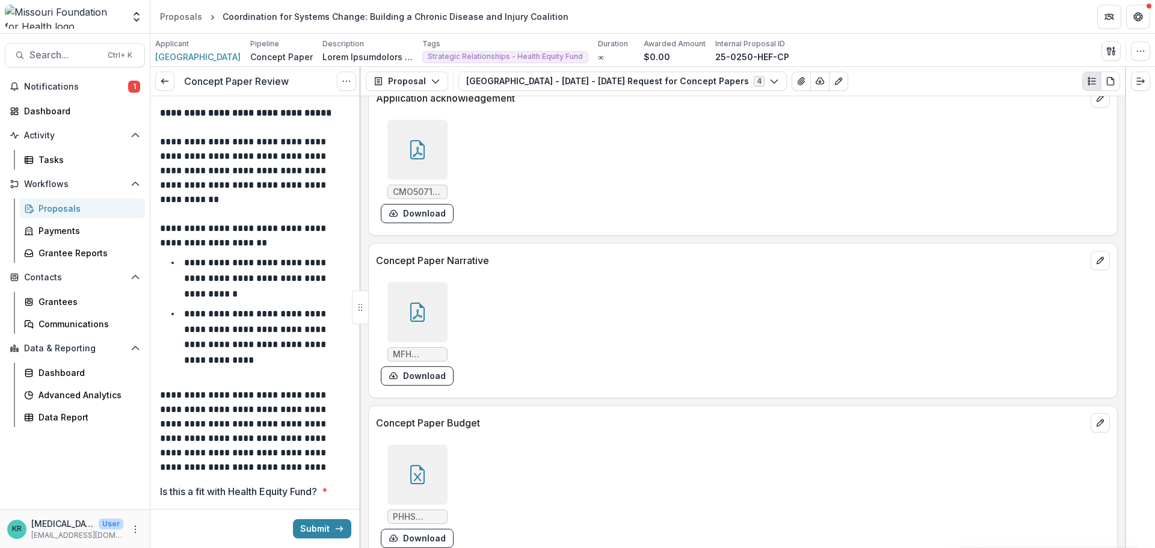
scroll to position [3488, 0]
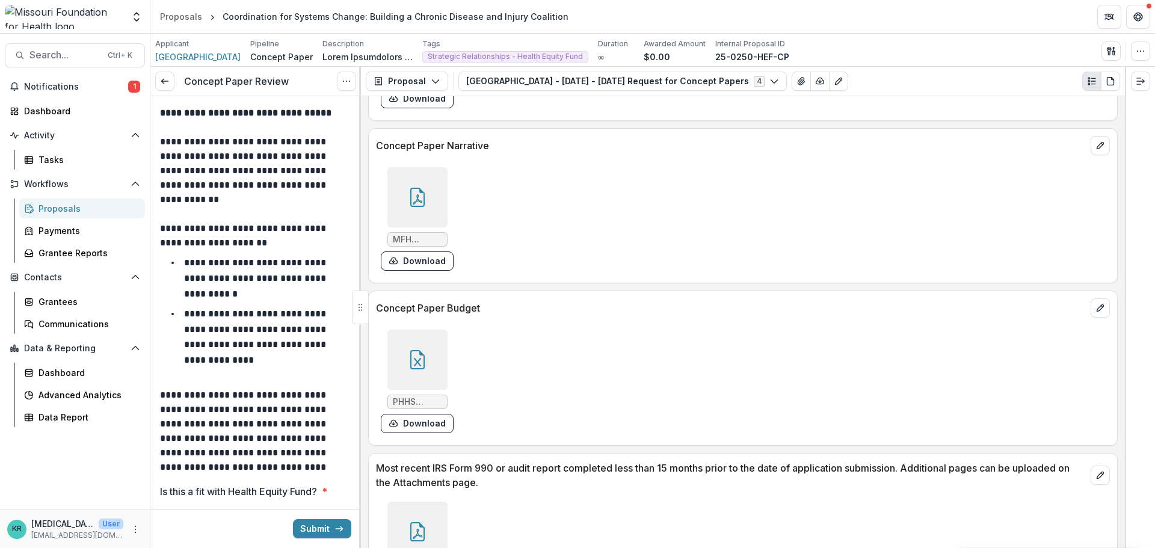
click at [402, 201] on div at bounding box center [417, 197] width 60 height 60
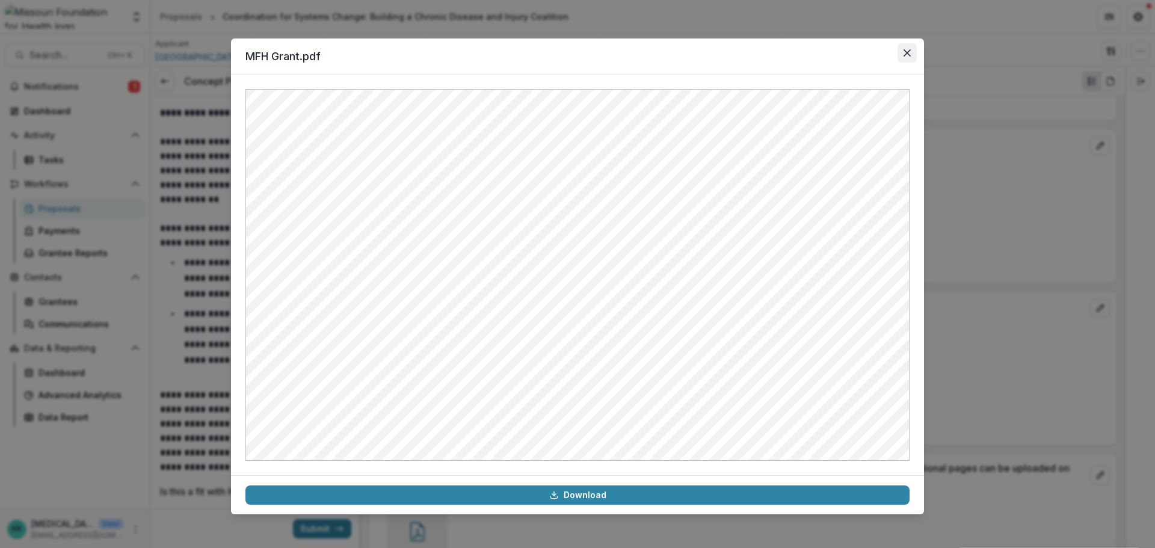
click at [909, 50] on icon "Close" at bounding box center [906, 52] width 7 height 7
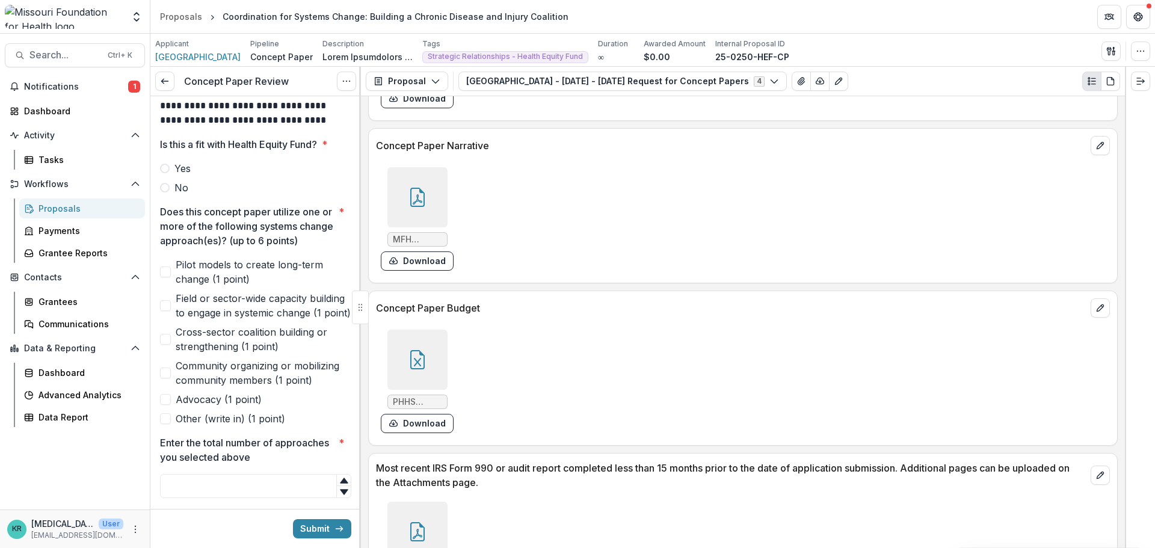
scroll to position [361, 0]
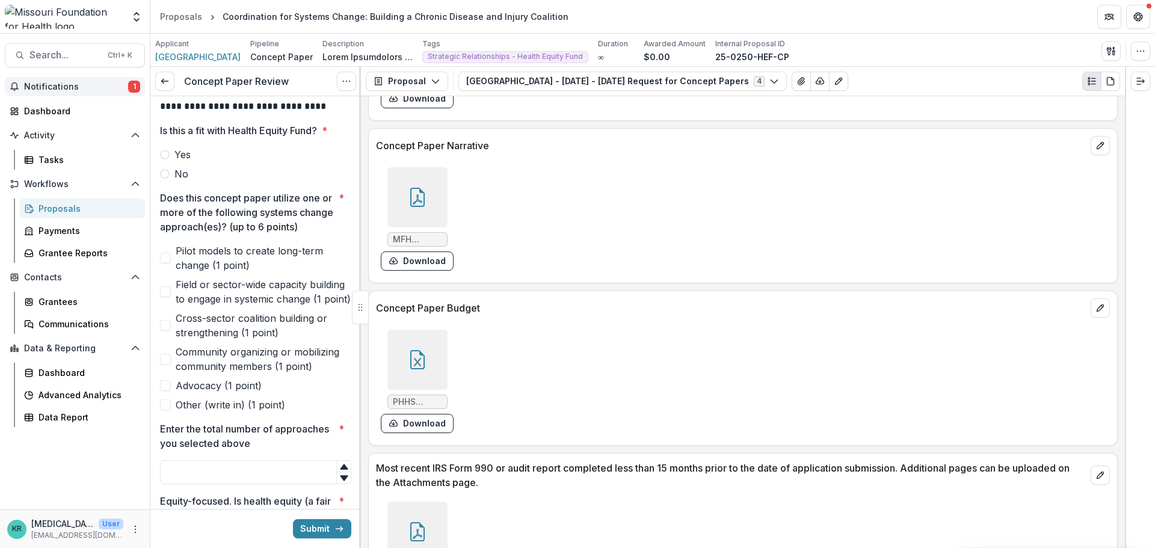
click at [99, 79] on button "Notifications 1" at bounding box center [75, 86] width 140 height 19
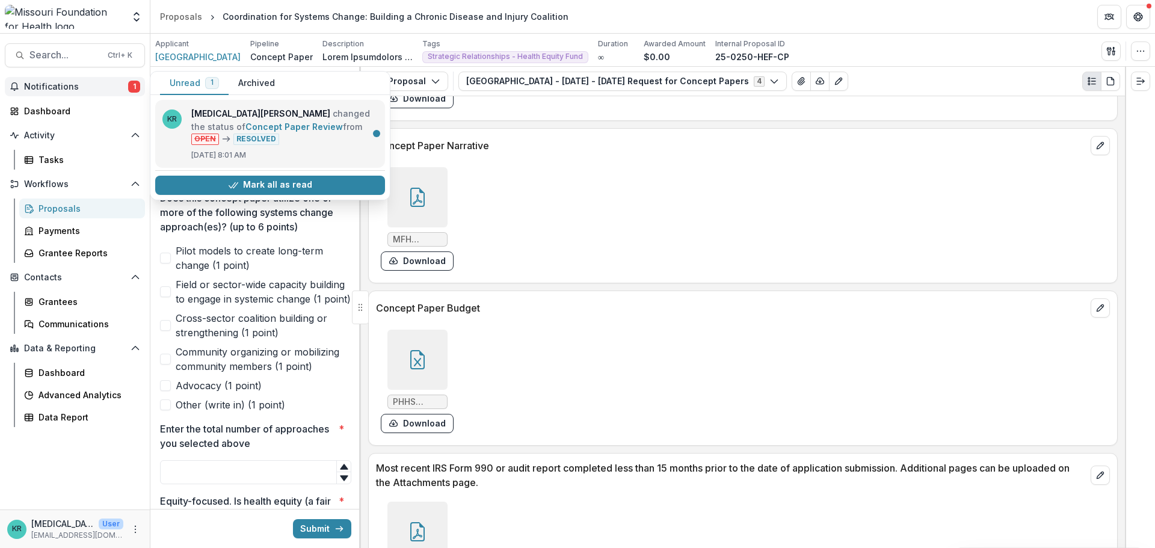
click at [337, 132] on link "Concept Paper Review" at bounding box center [293, 126] width 97 height 10
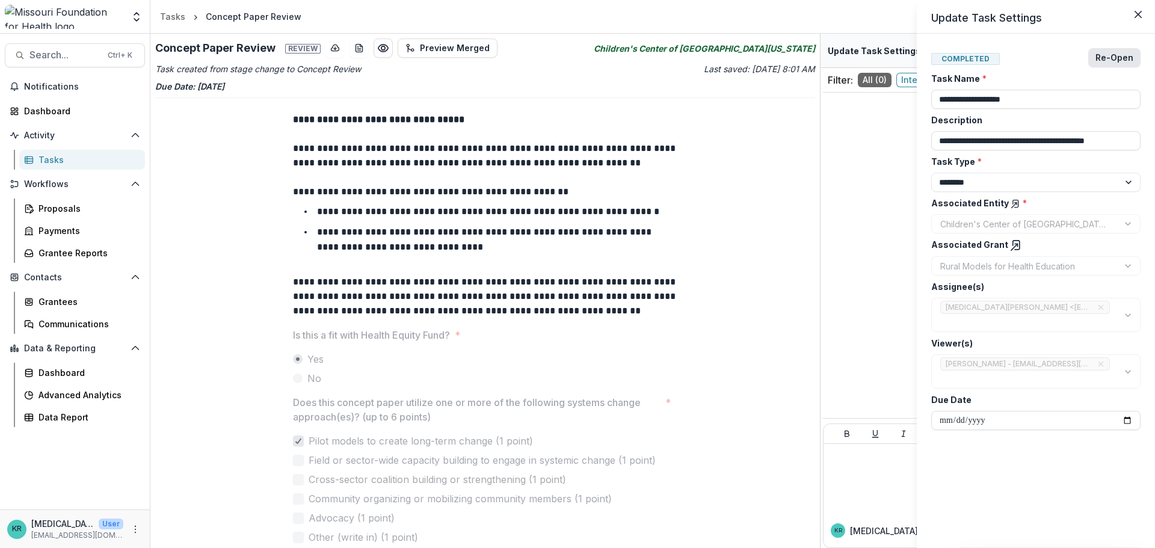
click at [1103, 57] on button "Re-Open" at bounding box center [1114, 57] width 52 height 19
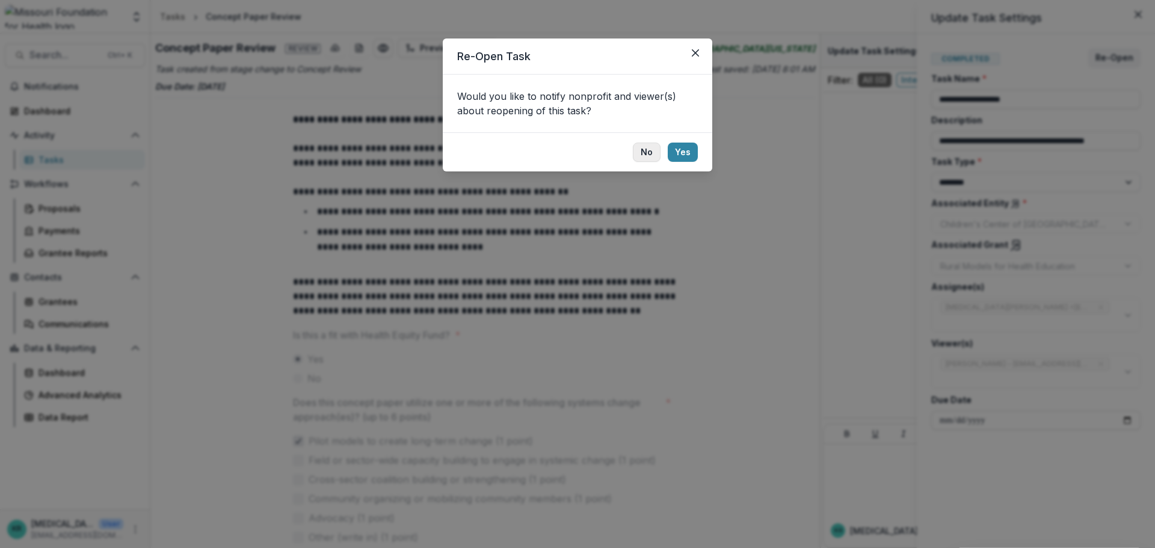
click at [653, 149] on button "No" at bounding box center [647, 152] width 28 height 19
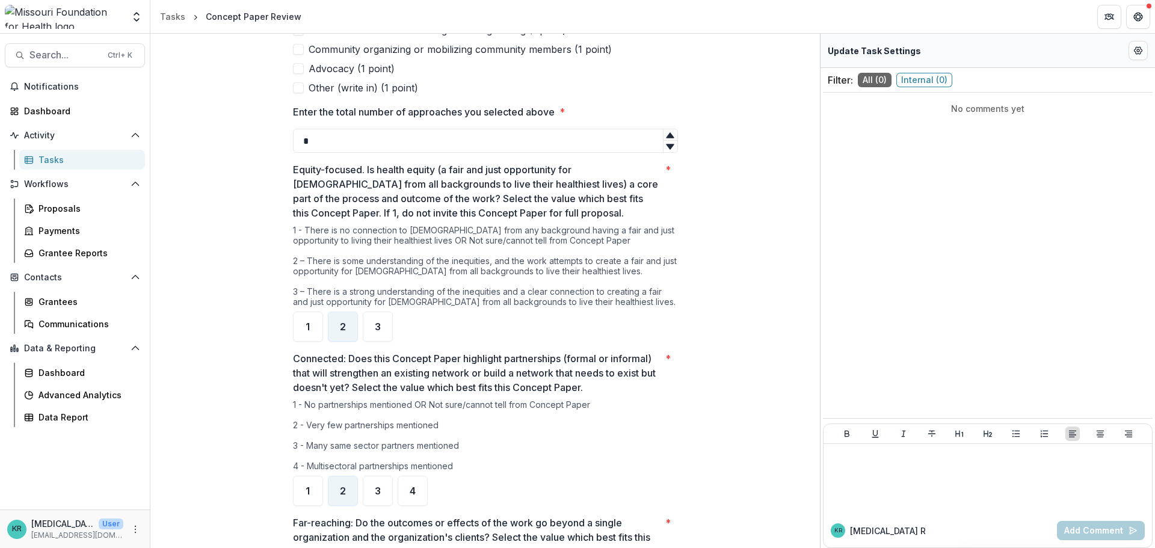
scroll to position [229, 0]
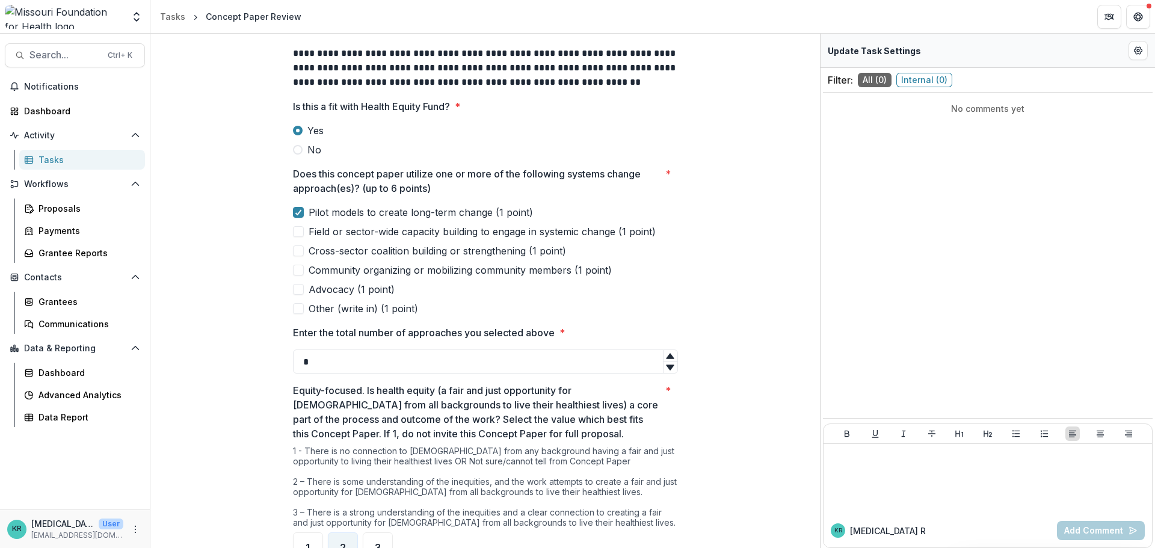
click at [77, 164] on div "Tasks" at bounding box center [86, 159] width 97 height 13
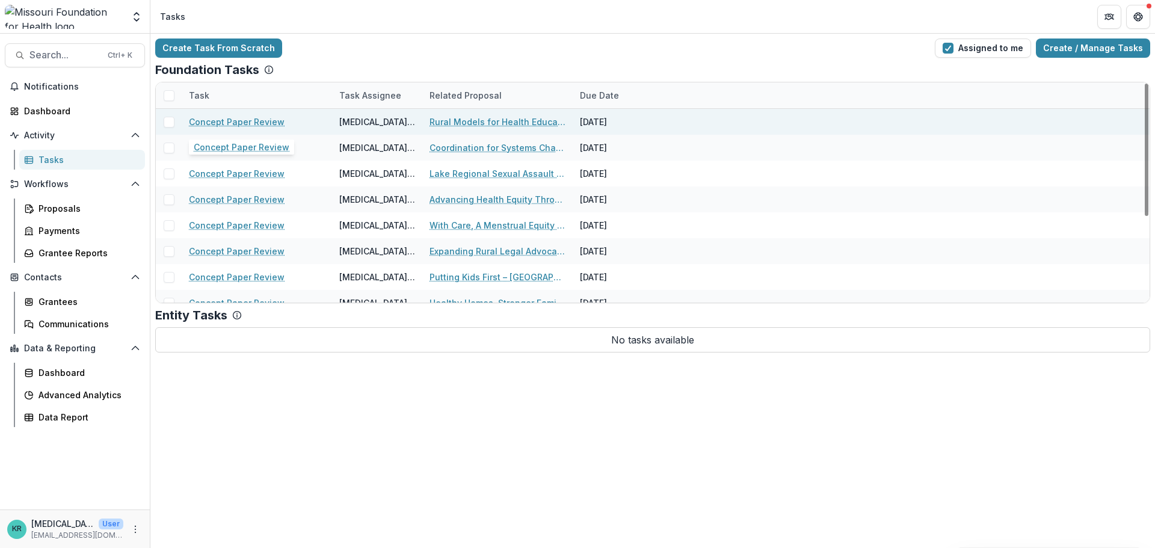
click at [241, 123] on link "Concept Paper Review" at bounding box center [237, 121] width 96 height 13
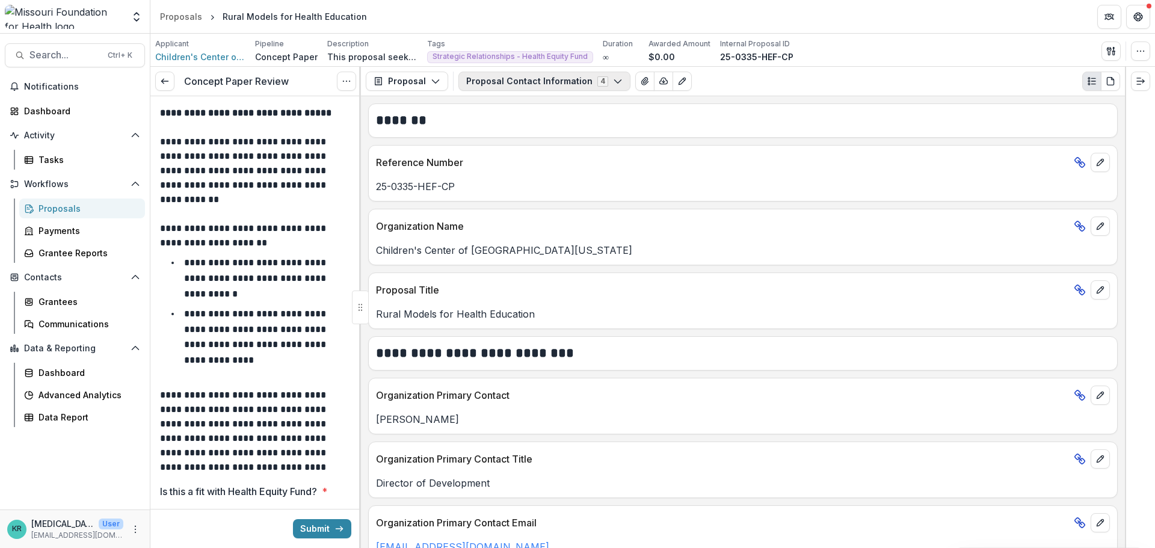
click at [496, 78] on button "Proposal Contact Information 4" at bounding box center [544, 81] width 172 height 19
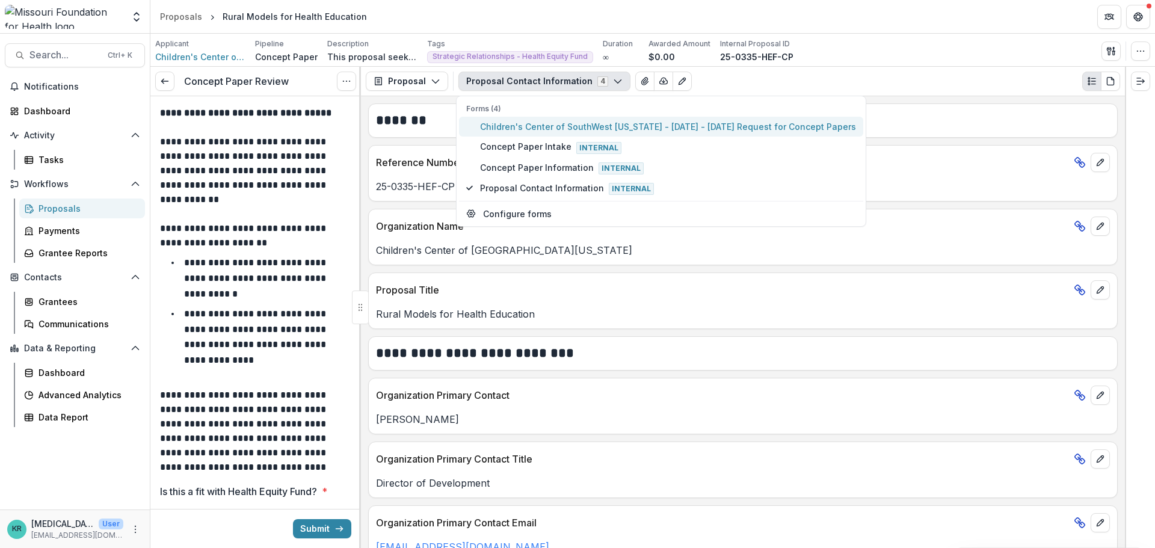
click at [515, 130] on span "Children's Center of SouthWest Missouri - 2025 - 2025 Request for Concept Papers" at bounding box center [668, 126] width 376 height 13
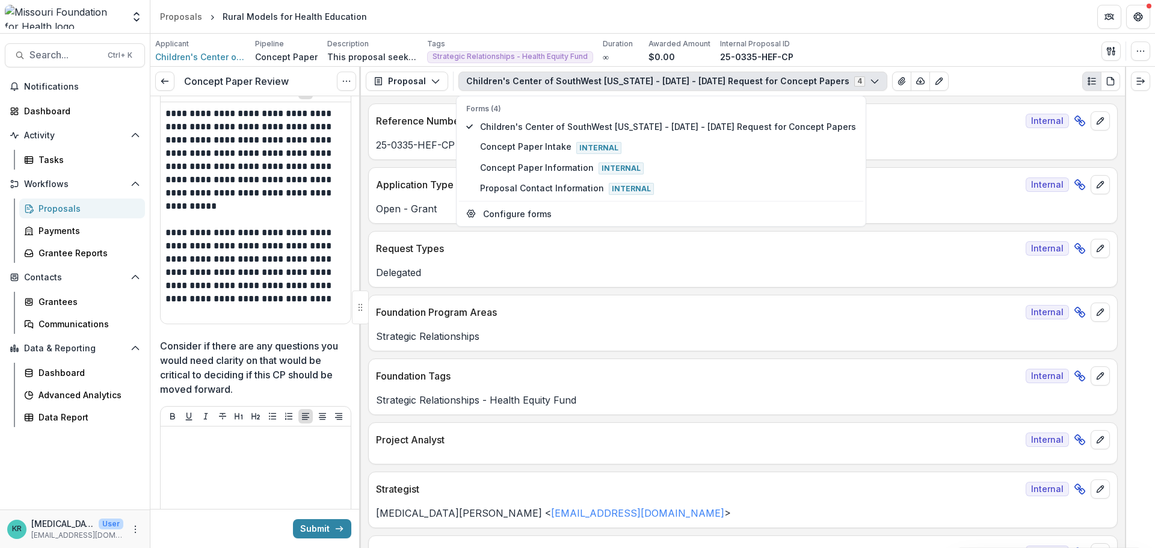
scroll to position [2826, 0]
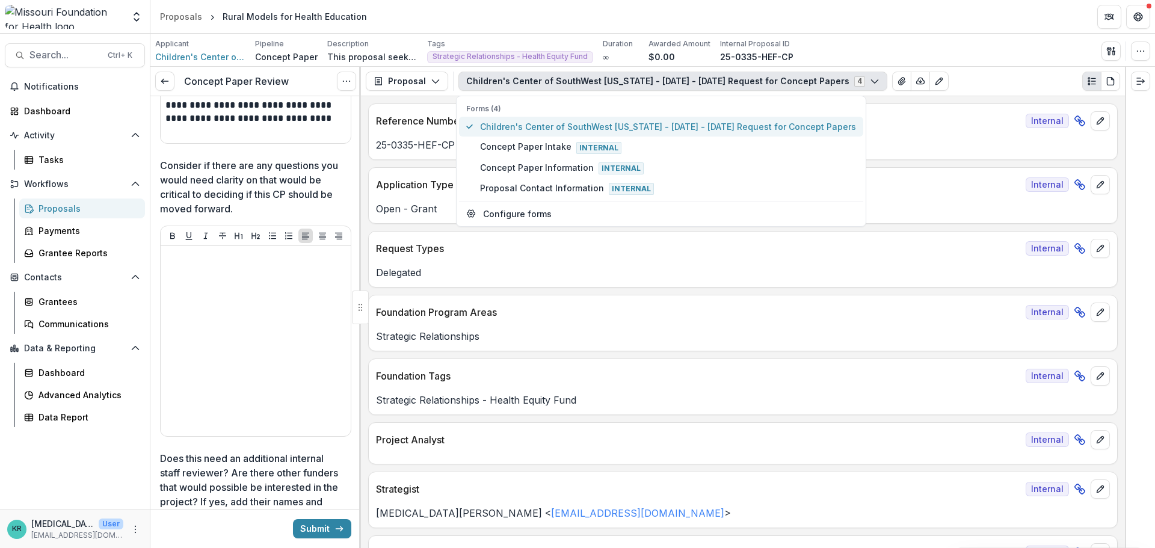
click at [597, 127] on span "Children's Center of SouthWest Missouri - 2025 - 2025 Request for Concept Papers" at bounding box center [668, 126] width 376 height 13
click at [497, 128] on span "Children's Center of SouthWest Missouri - 2025 - 2025 Request for Concept Papers" at bounding box center [668, 126] width 376 height 13
click at [473, 293] on div "**********" at bounding box center [743, 322] width 764 height 452
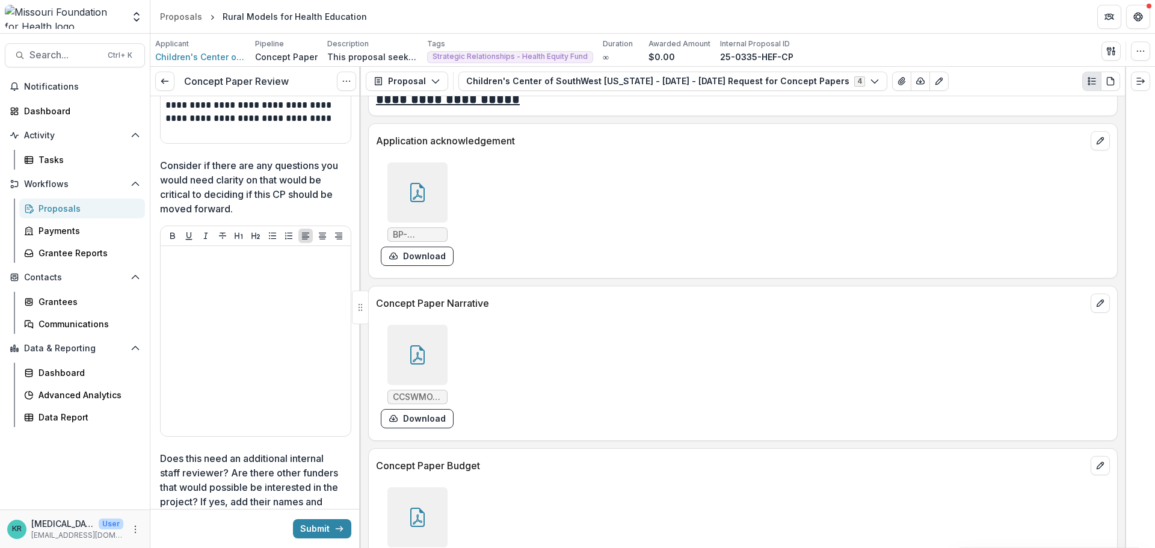
scroll to position [3247, 0]
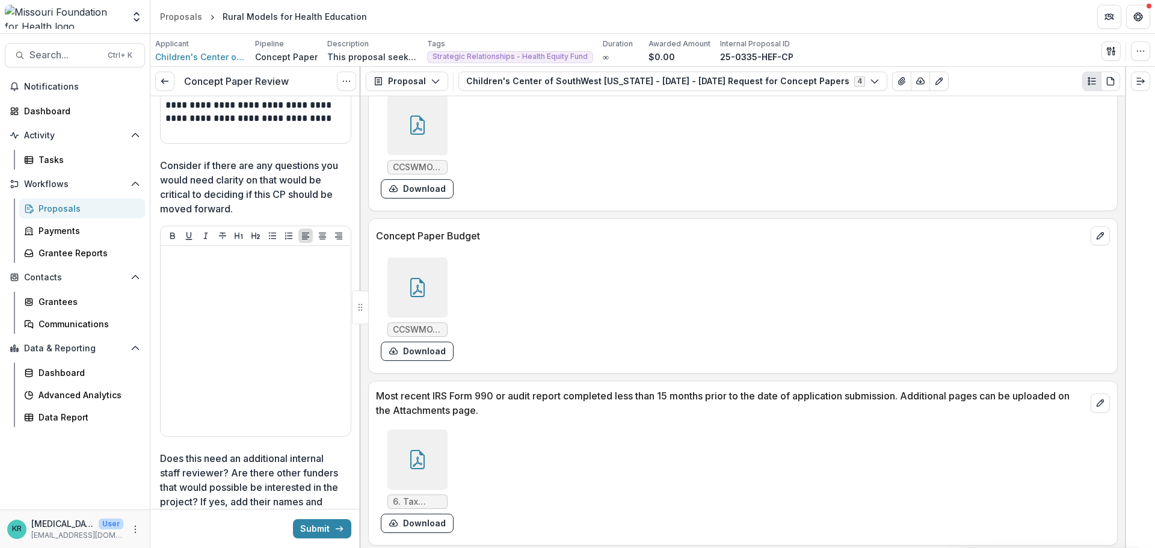
click at [432, 296] on div at bounding box center [417, 287] width 60 height 60
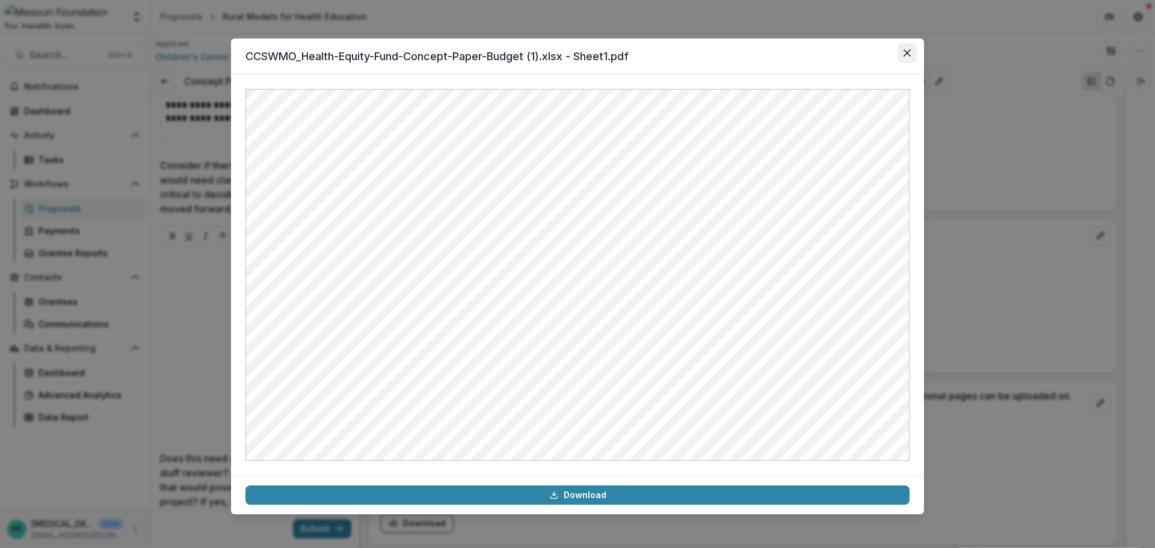
click at [904, 55] on icon "Close" at bounding box center [906, 52] width 7 height 7
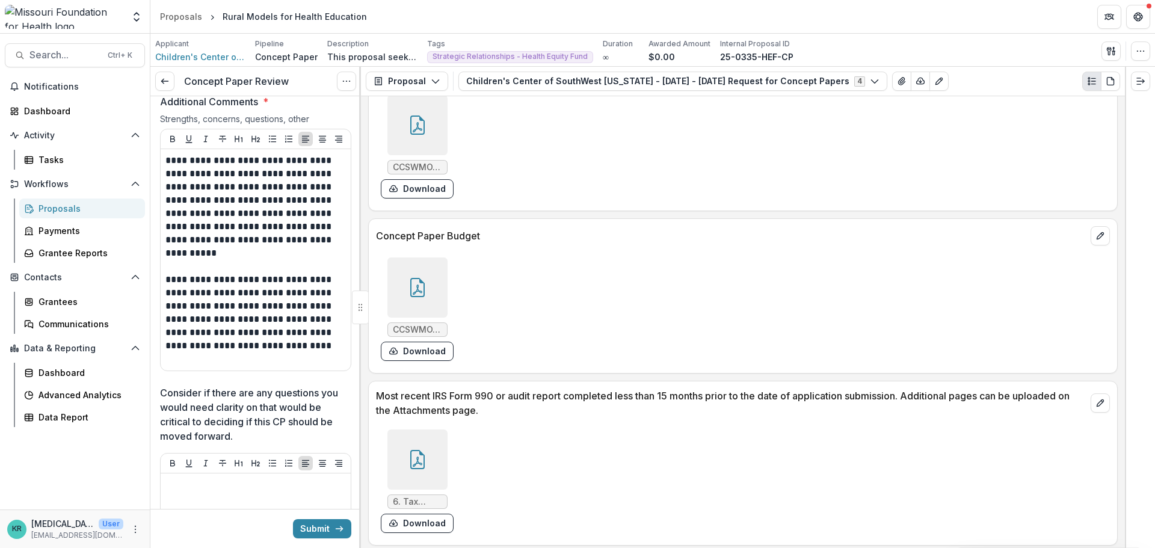
scroll to position [2581, 0]
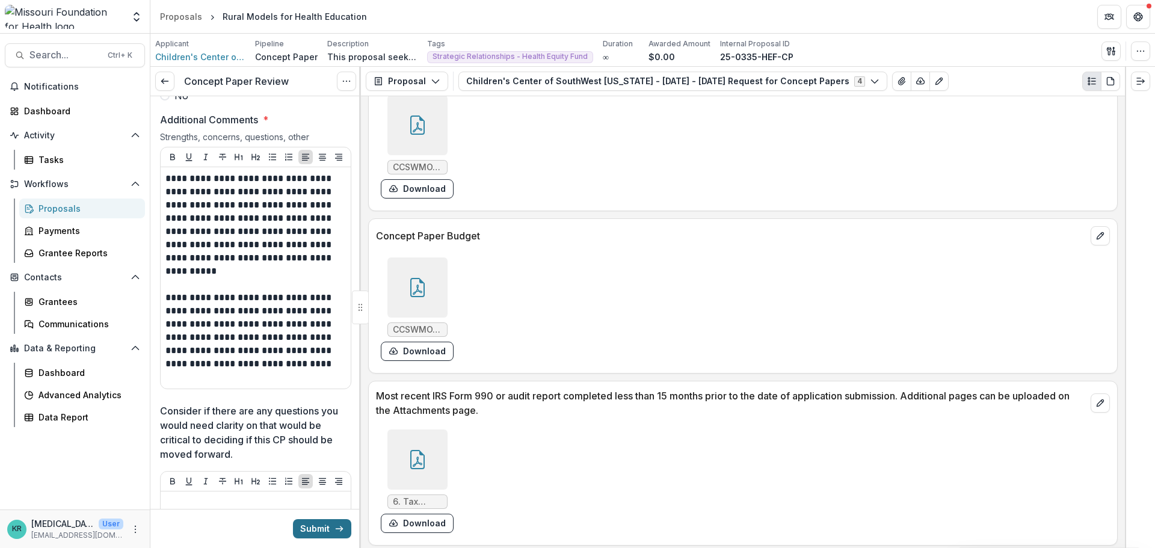
click at [304, 524] on button "Submit" at bounding box center [322, 528] width 58 height 19
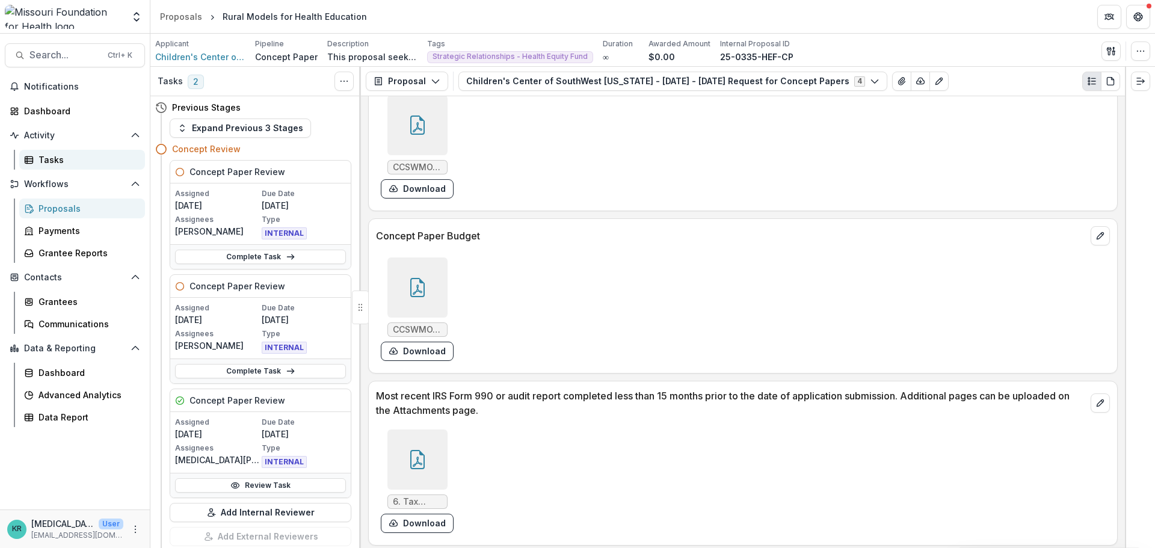
click at [53, 164] on div "Tasks" at bounding box center [86, 159] width 97 height 13
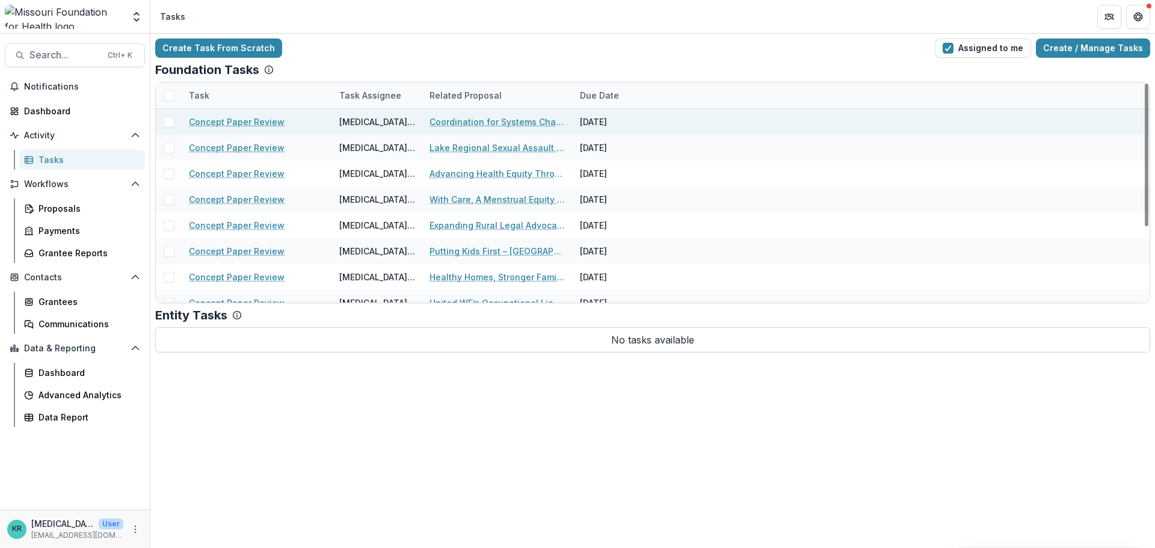
click at [226, 123] on link "Concept Paper Review" at bounding box center [237, 121] width 96 height 13
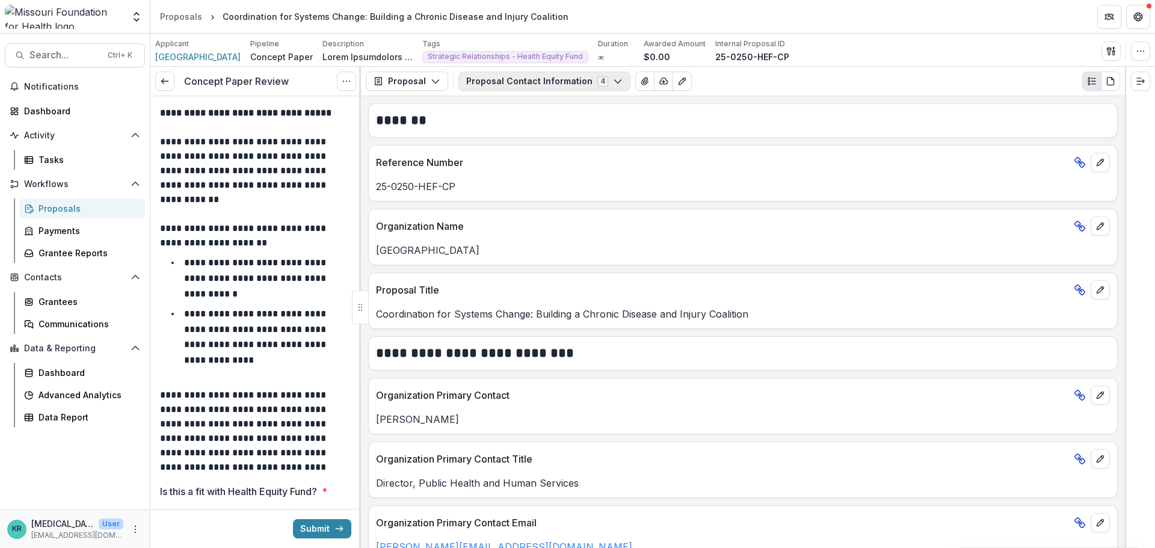
click at [505, 75] on button "Proposal Contact Information 4" at bounding box center [544, 81] width 172 height 19
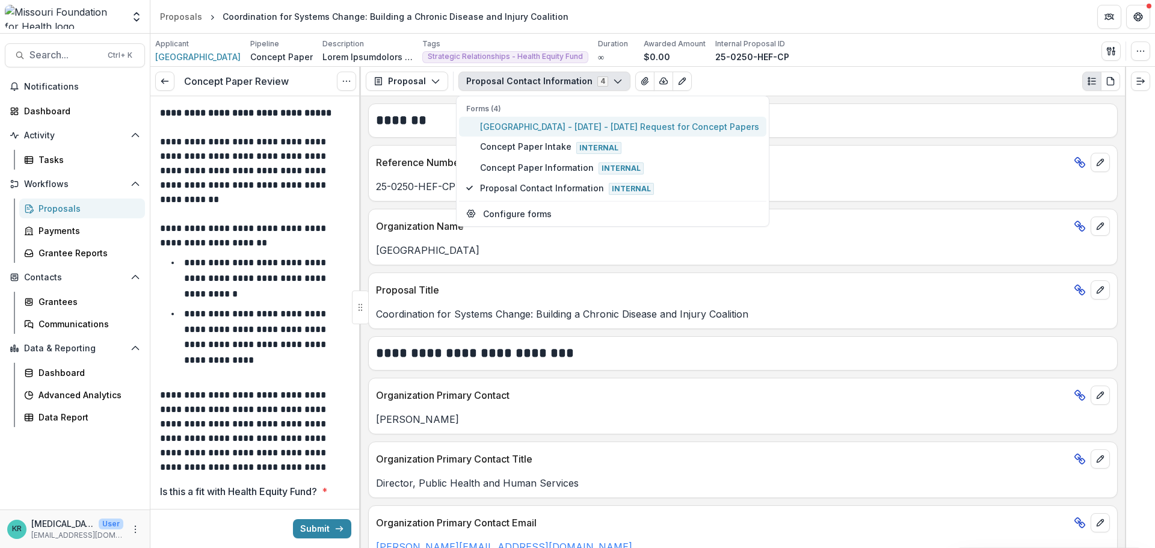
click at [505, 122] on span "City of Columbia - 2025 - 2025 Request for Concept Papers" at bounding box center [619, 126] width 279 height 13
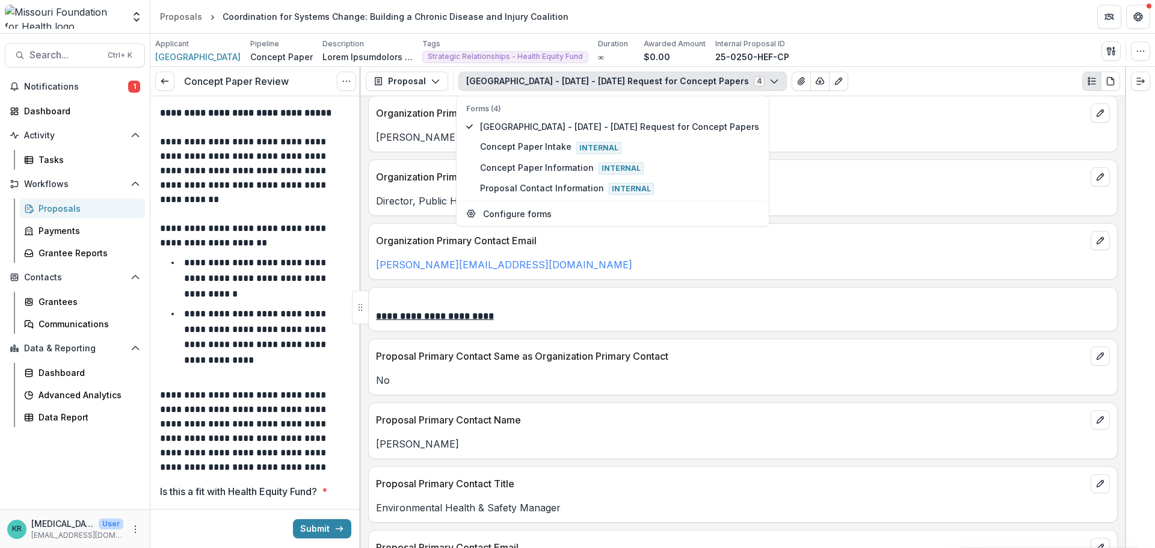
scroll to position [361, 0]
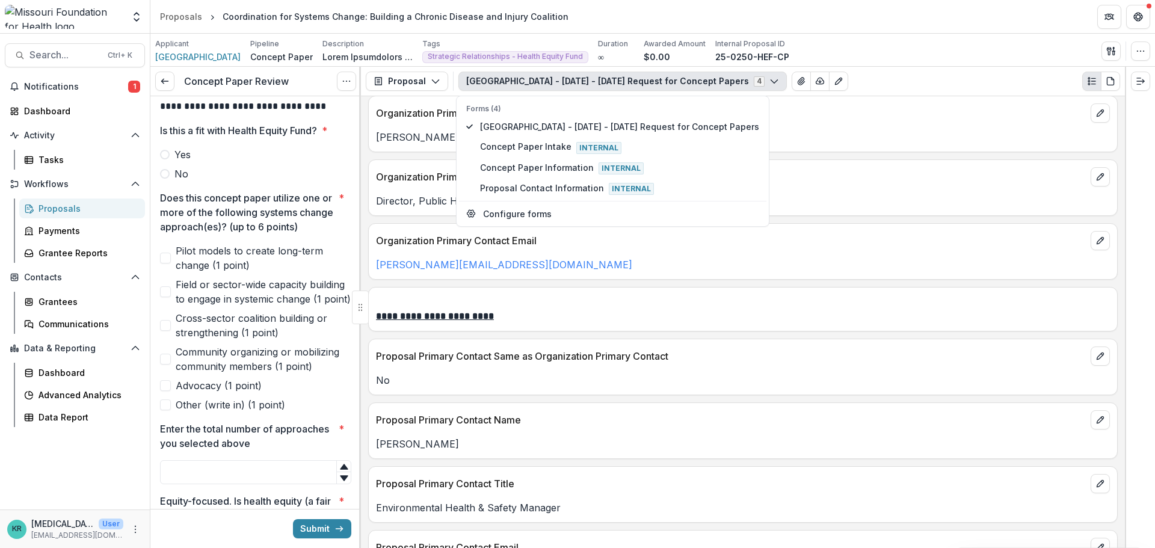
click at [289, 340] on span "Cross-sector coalition building or strengthening (1 point)" at bounding box center [264, 325] width 176 height 29
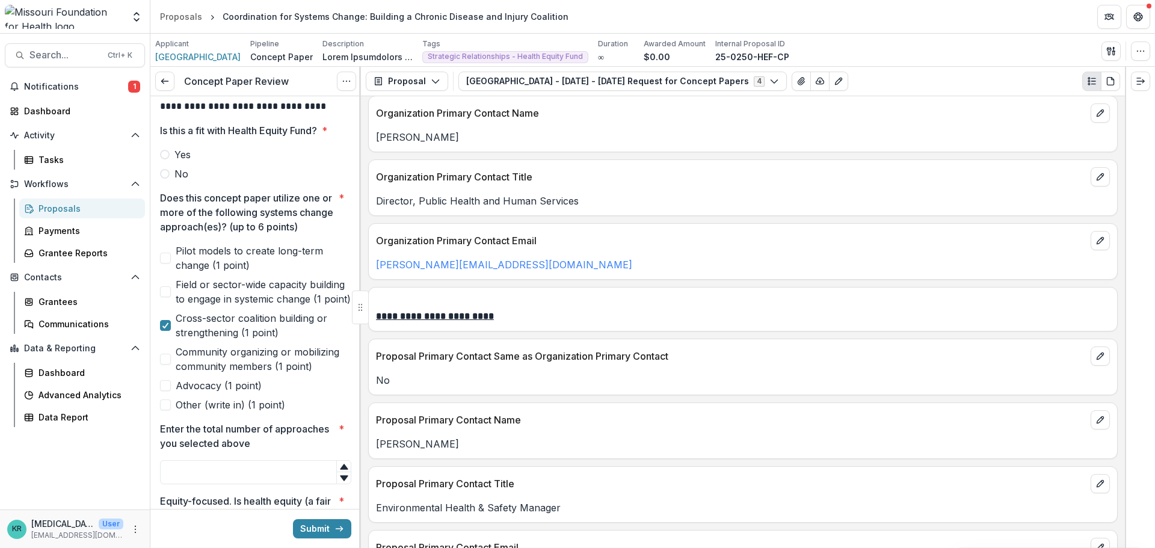
click at [266, 306] on span "Field or sector-wide capacity building to engage in systemic change (1 point)" at bounding box center [264, 291] width 176 height 29
drag, startPoint x: 678, startPoint y: 526, endPoint x: 692, endPoint y: 576, distance: 52.4
click at [176, 306] on span "Field or sector-wide capacity building to engage in systemic change (1 point)" at bounding box center [264, 291] width 176 height 29
click at [186, 393] on span "Advocacy (1 point)" at bounding box center [219, 385] width 86 height 14
click at [191, 393] on span "Advocacy (1 point)" at bounding box center [219, 385] width 86 height 14
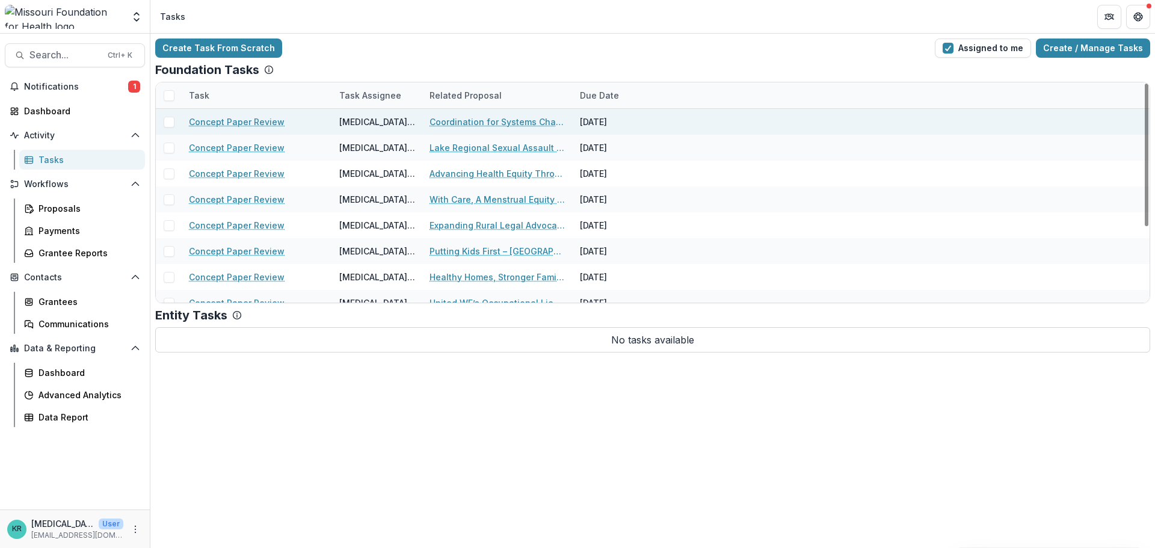
click at [212, 112] on div "Concept Paper Review" at bounding box center [257, 122] width 136 height 26
click at [213, 117] on link "Concept Paper Review" at bounding box center [237, 121] width 96 height 13
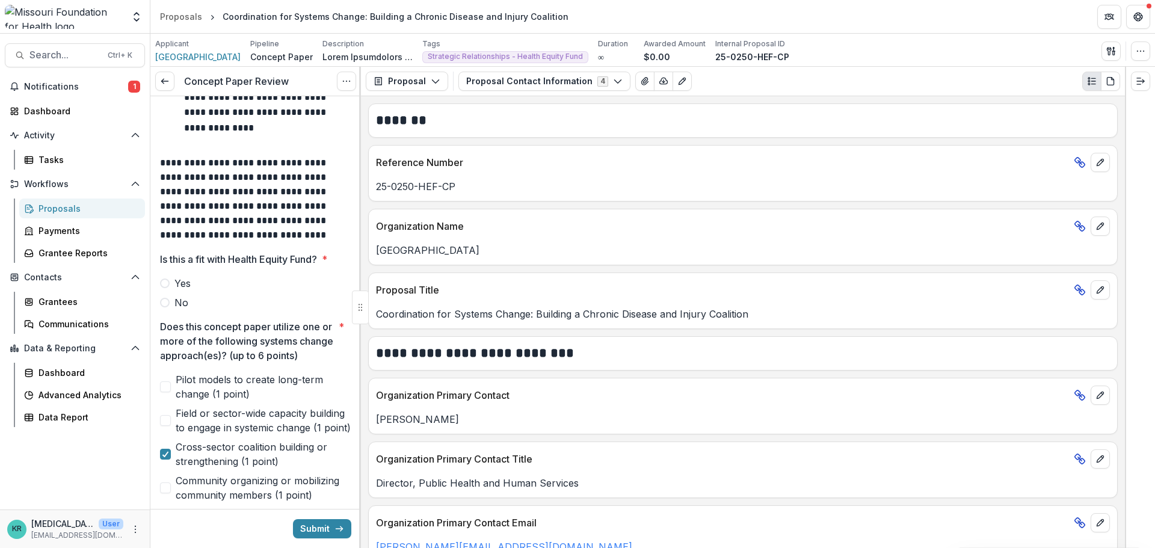
scroll to position [301, 0]
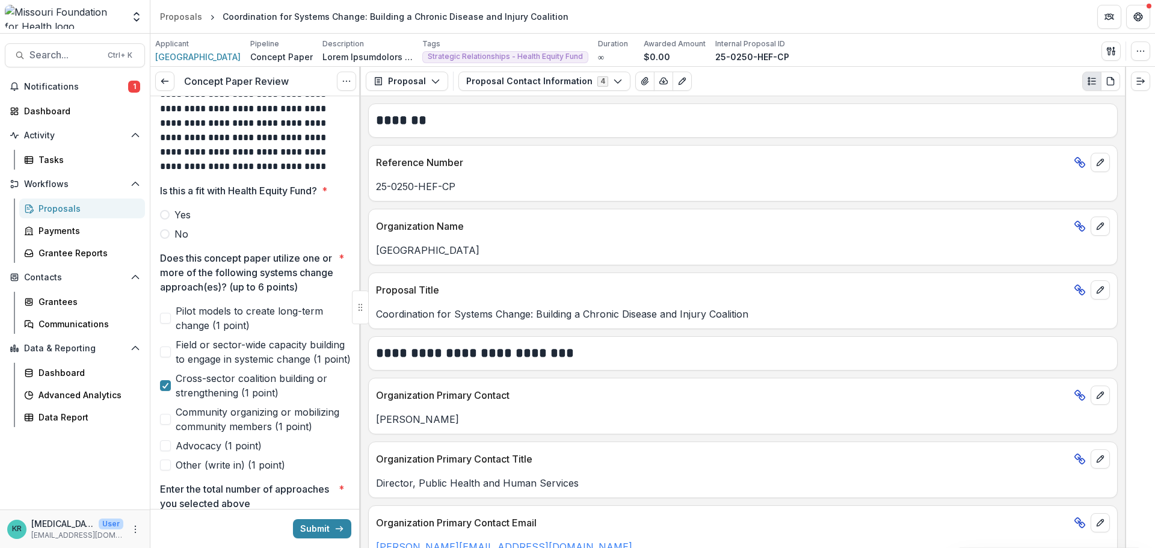
click at [184, 221] on span "Yes" at bounding box center [182, 214] width 16 height 14
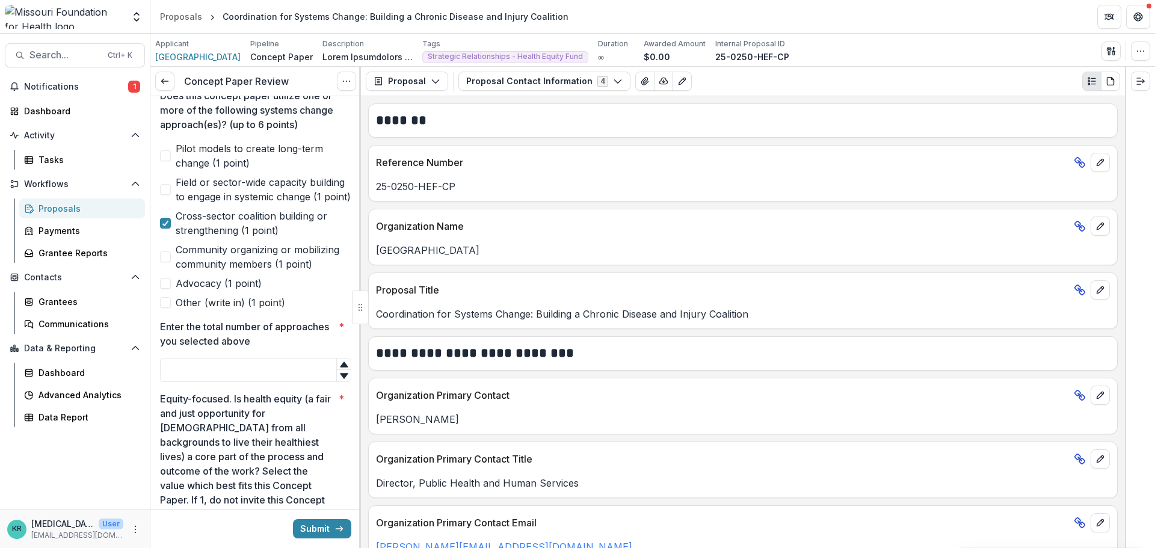
scroll to position [541, 0]
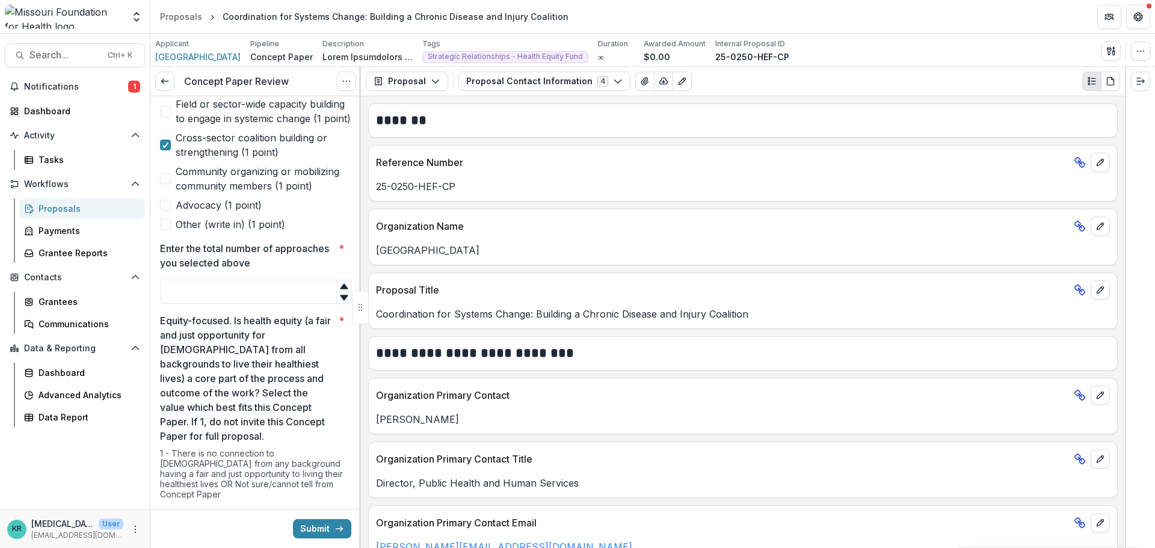
click at [240, 212] on span "Advocacy (1 point)" at bounding box center [219, 205] width 86 height 14
click at [251, 212] on span "Advocacy (1 point)" at bounding box center [219, 205] width 86 height 14
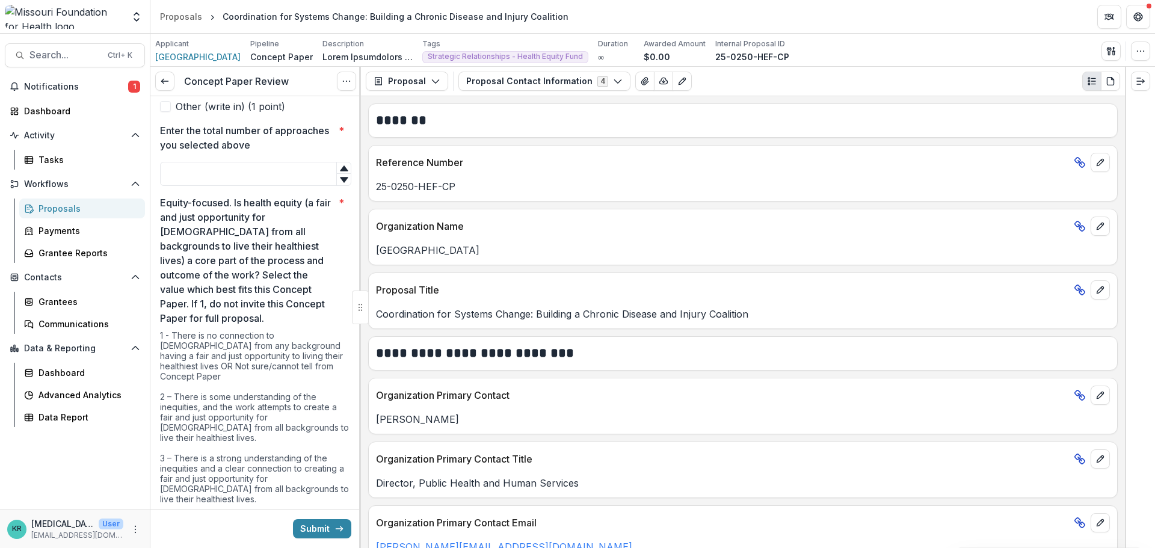
scroll to position [661, 0]
click at [242, 183] on input "Enter the total number of approaches you selected above *" at bounding box center [255, 171] width 191 height 24
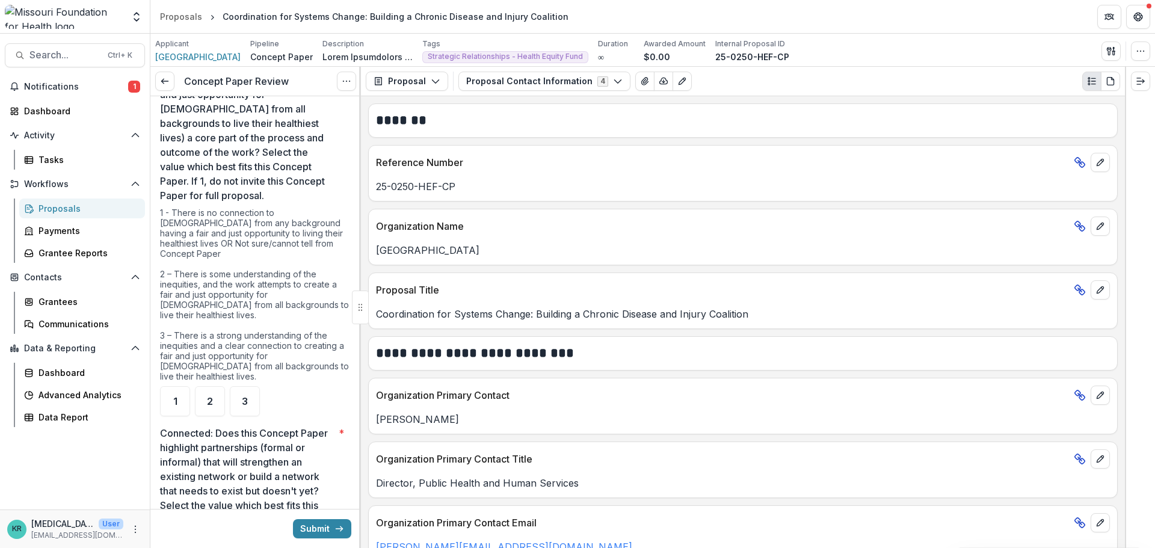
type input "*"
click at [208, 402] on span "2" at bounding box center [210, 401] width 6 height 10
click at [238, 400] on div "3" at bounding box center [245, 401] width 30 height 30
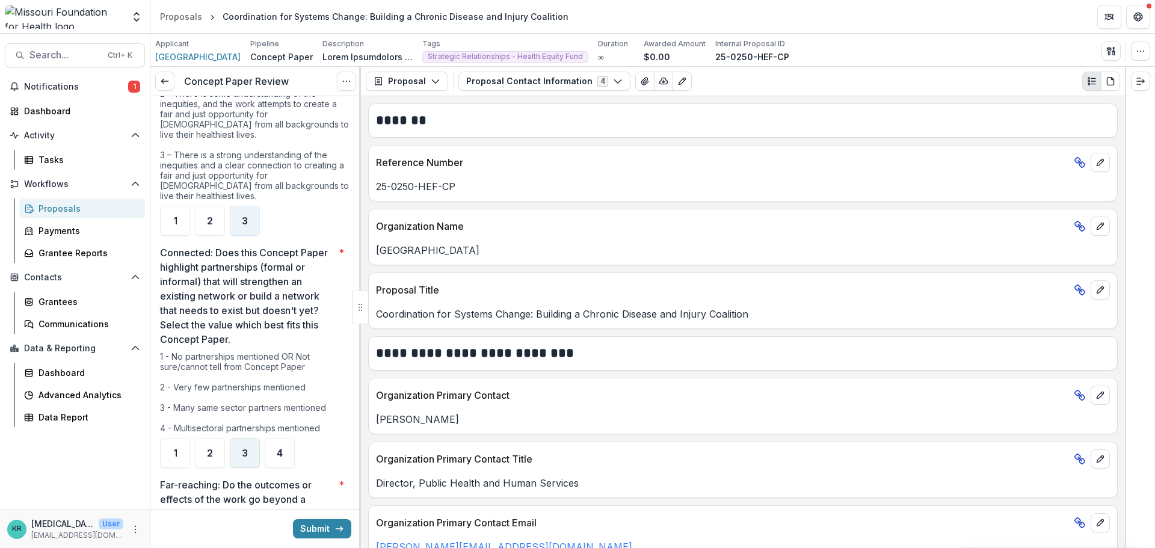
click at [257, 455] on div "3" at bounding box center [245, 453] width 30 height 30
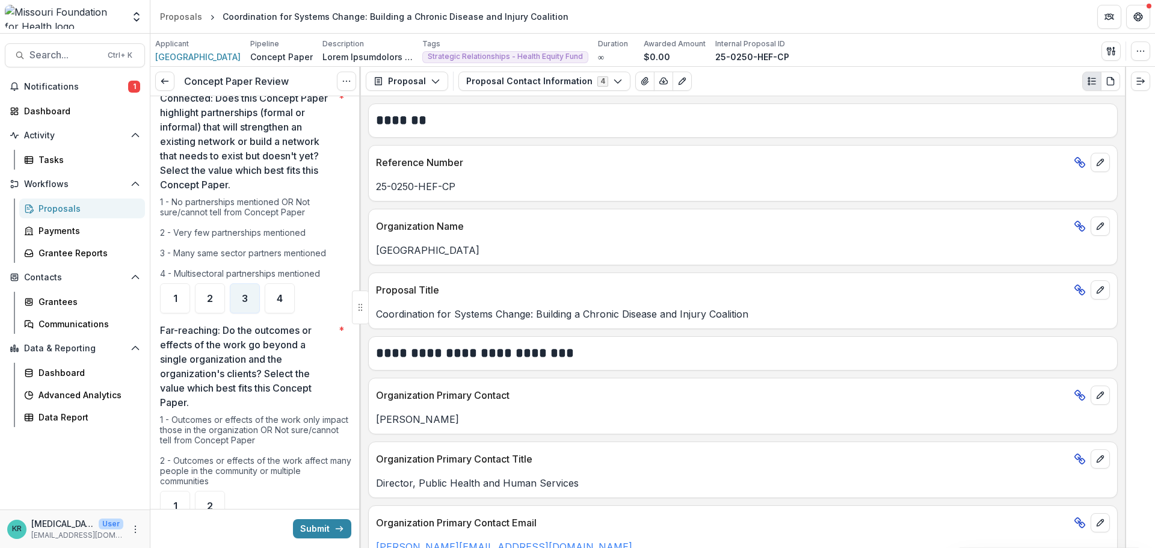
scroll to position [1143, 0]
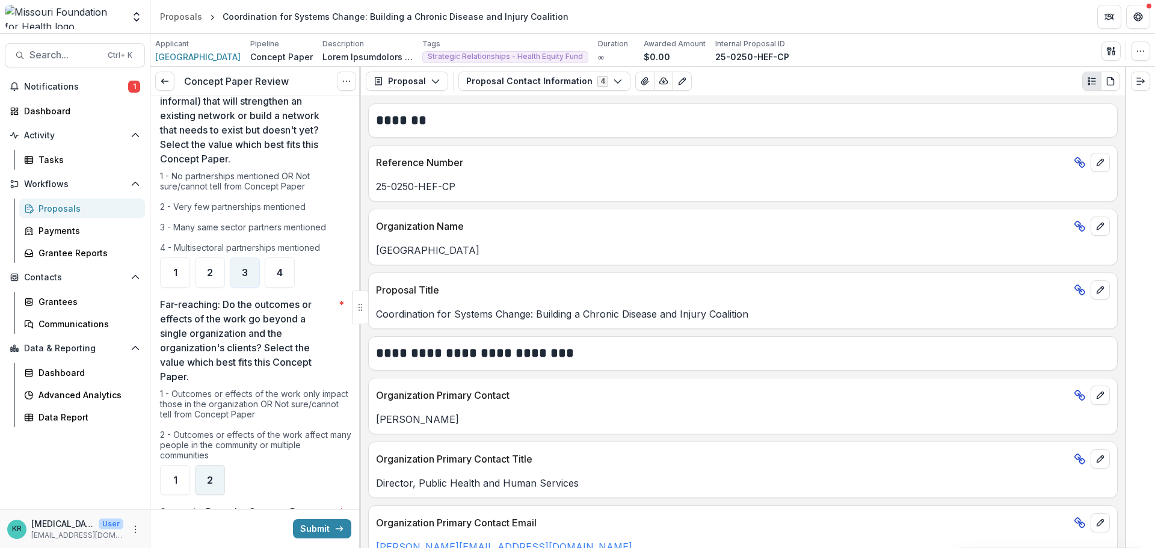
click at [204, 472] on div "2" at bounding box center [210, 480] width 30 height 30
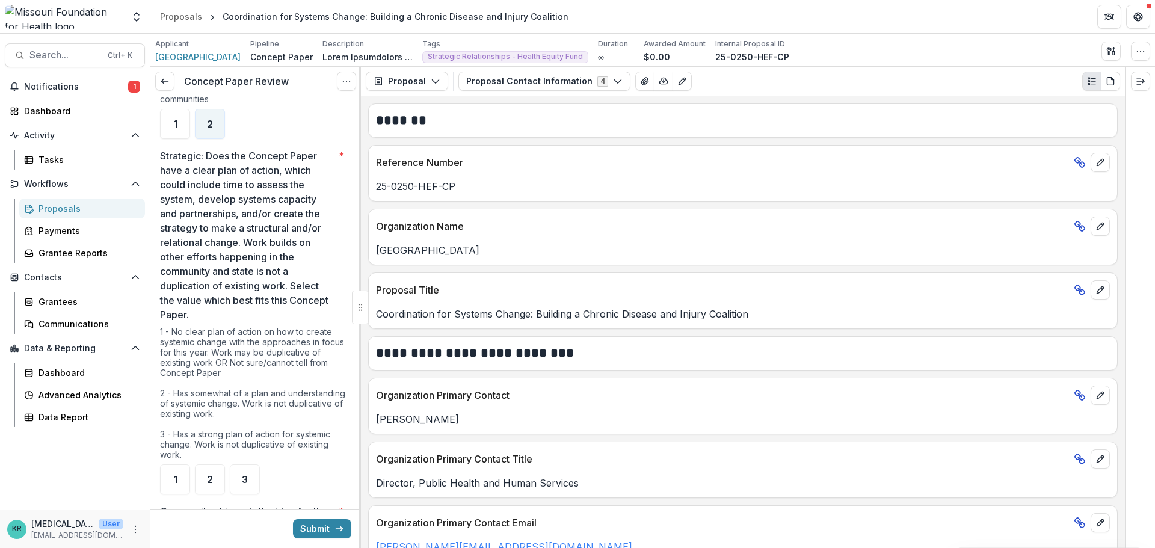
scroll to position [1503, 0]
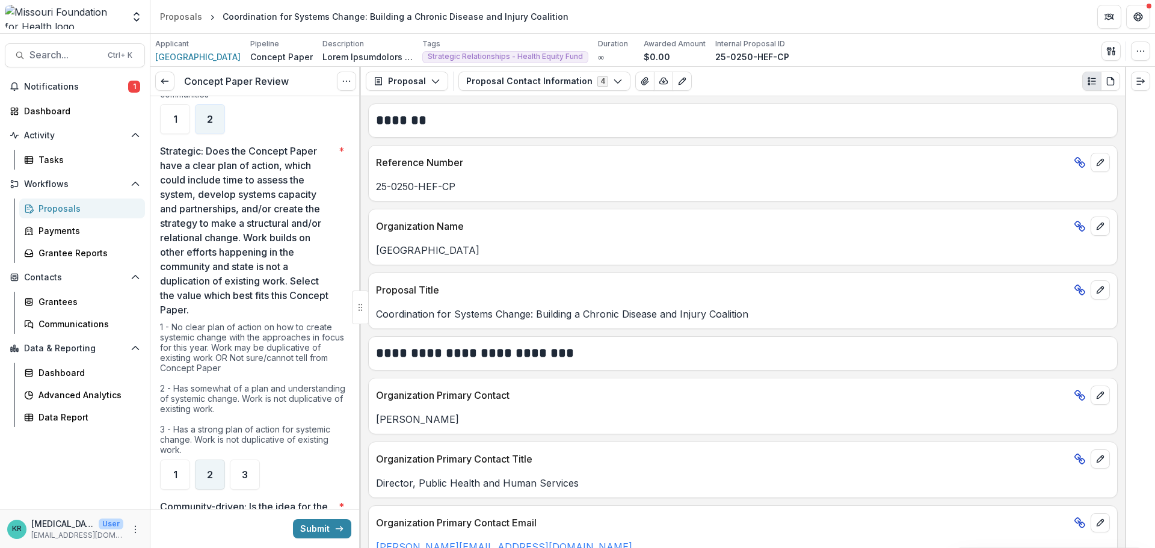
click at [206, 473] on div "2" at bounding box center [210, 474] width 30 height 30
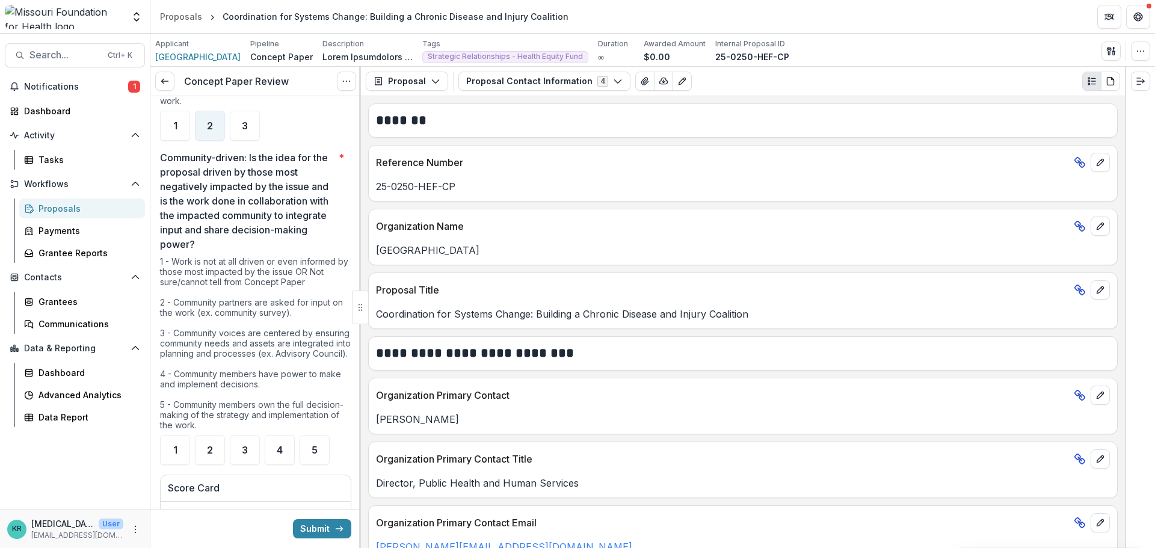
scroll to position [1924, 0]
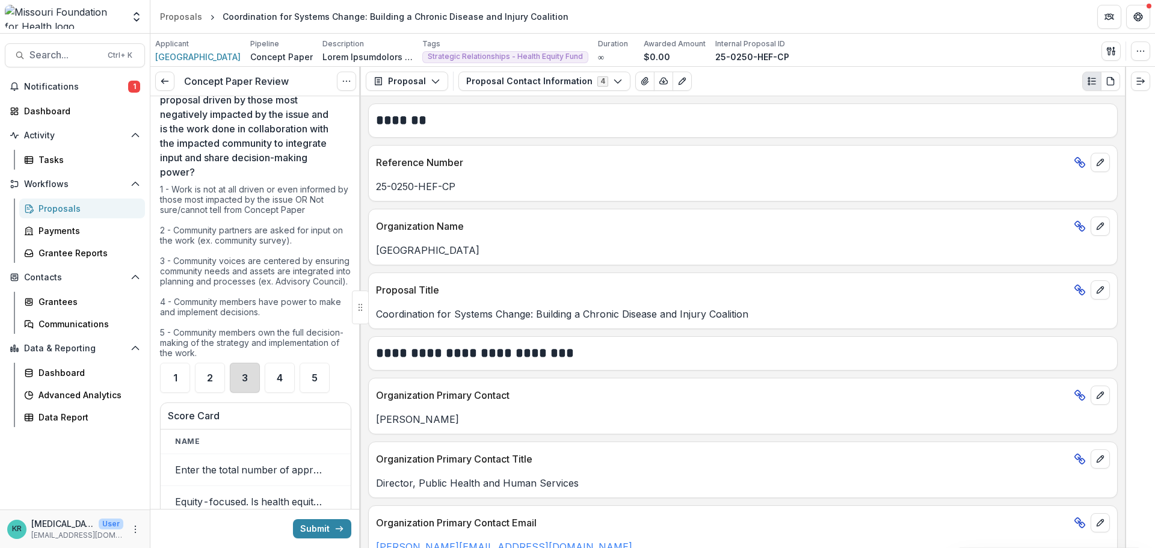
click at [234, 388] on div "3" at bounding box center [245, 378] width 30 height 30
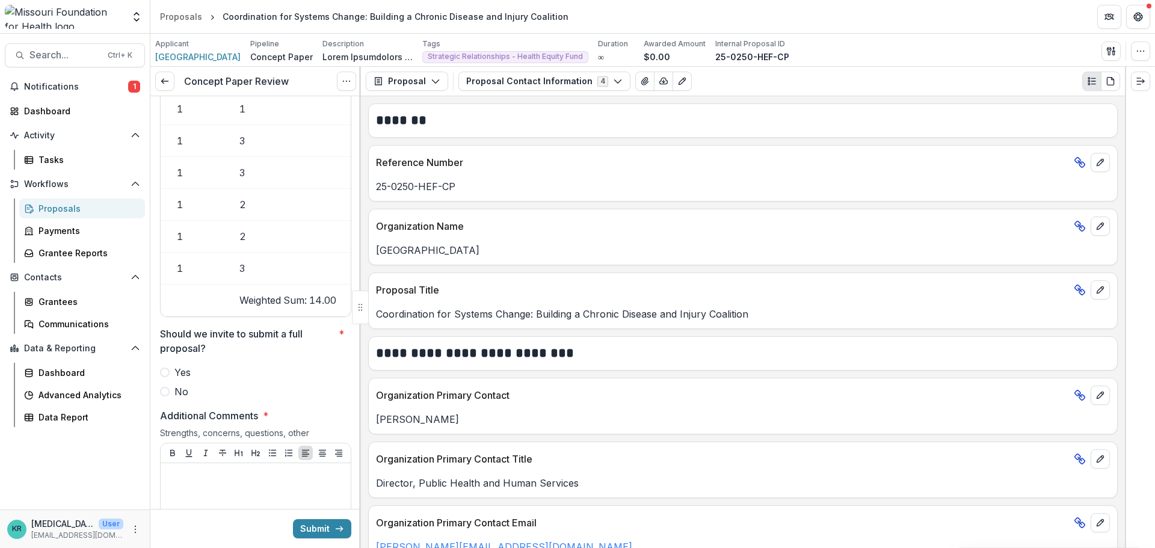
scroll to position [0, 0]
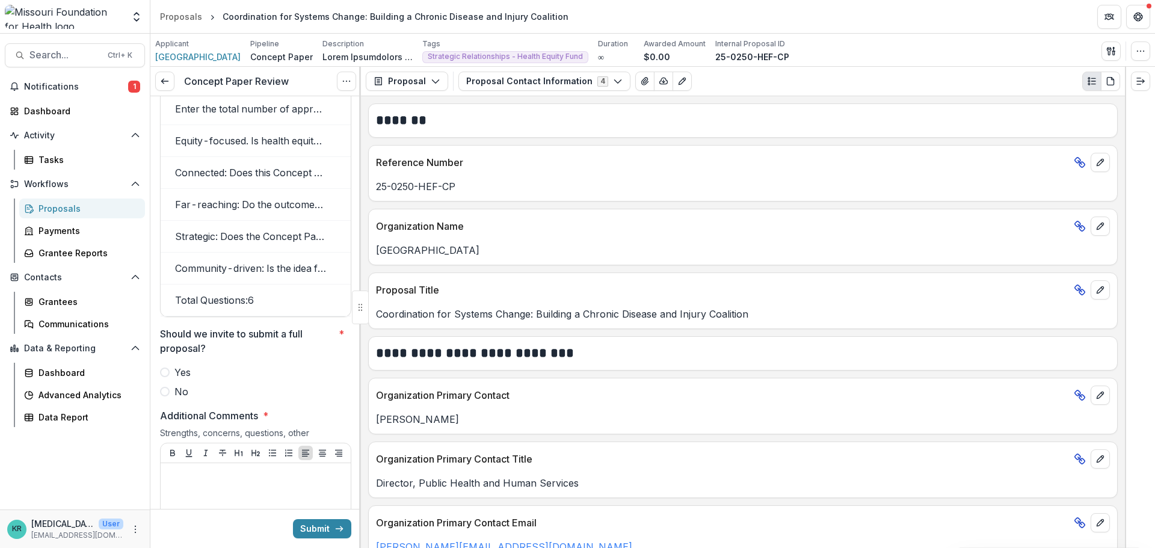
click at [183, 379] on span "Yes" at bounding box center [182, 372] width 16 height 14
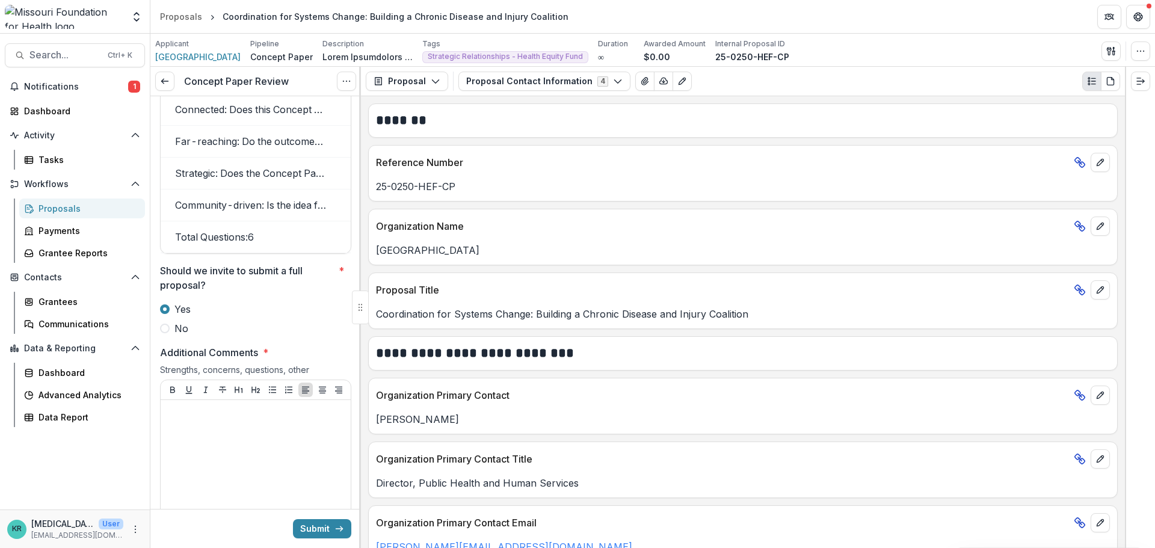
scroll to position [2465, 0]
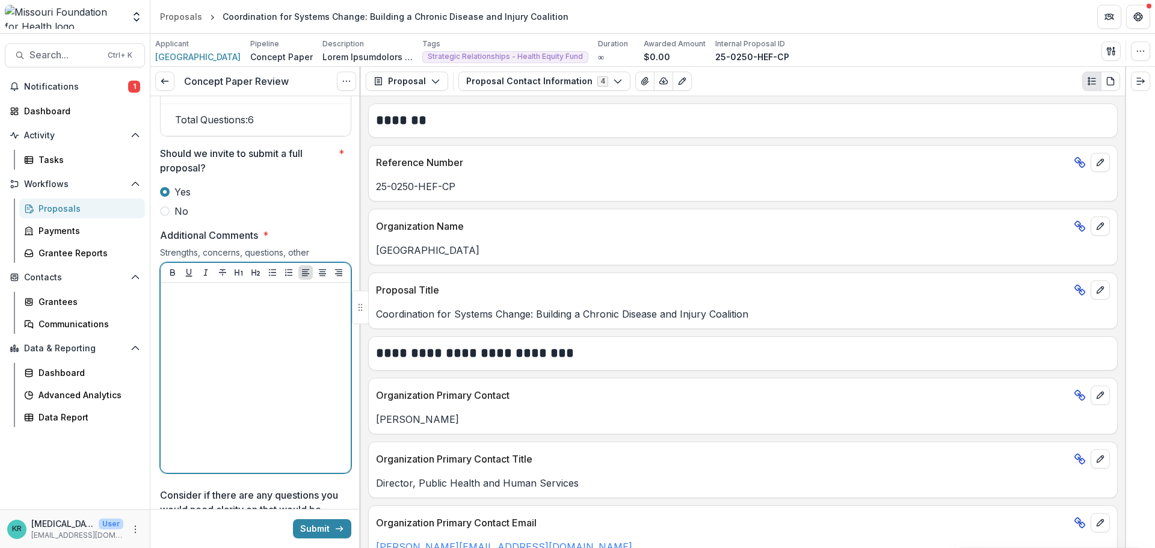
click at [241, 350] on div at bounding box center [255, 377] width 180 height 180
click at [180, 218] on span "No" at bounding box center [181, 211] width 14 height 14
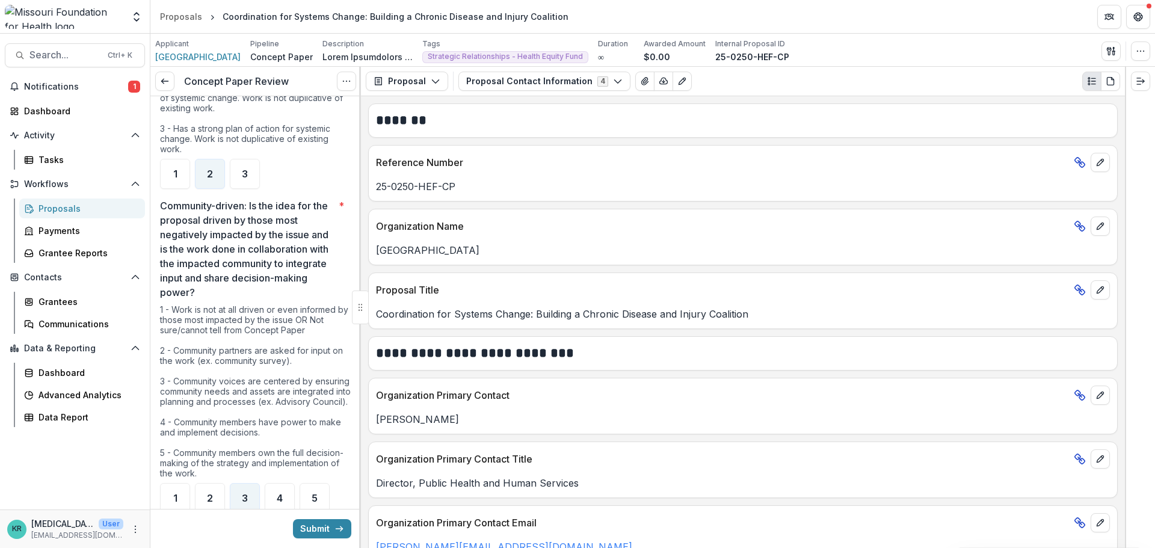
scroll to position [1684, 0]
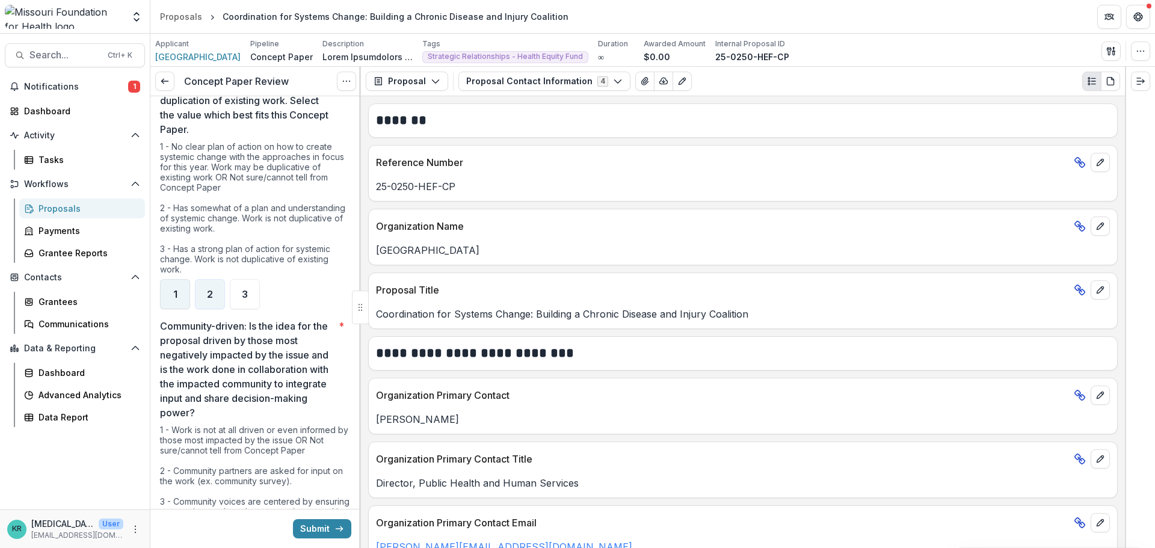
click at [176, 301] on div "1" at bounding box center [175, 294] width 30 height 30
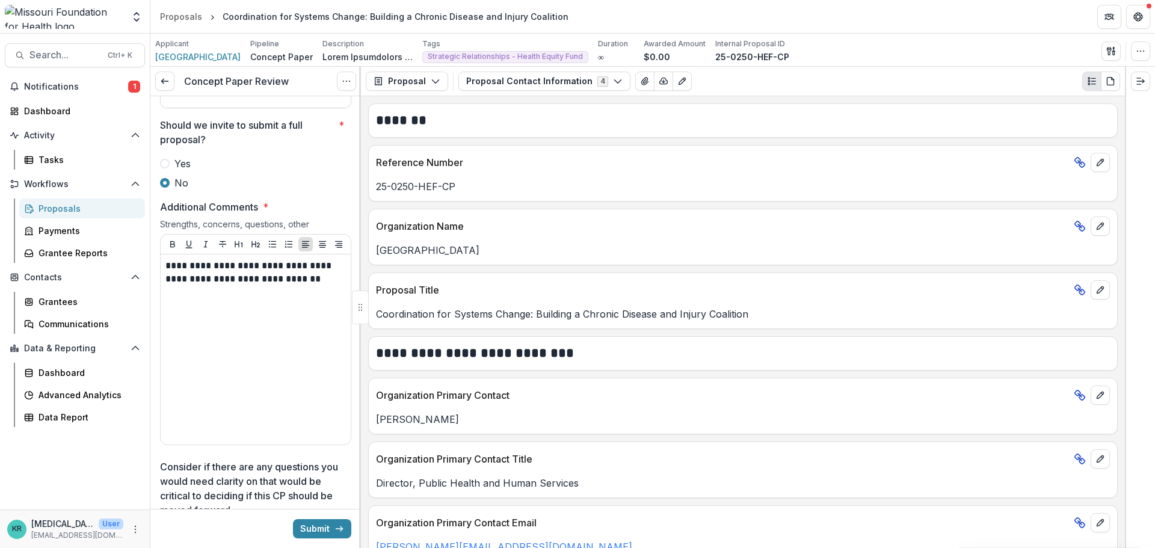
scroll to position [2465, 0]
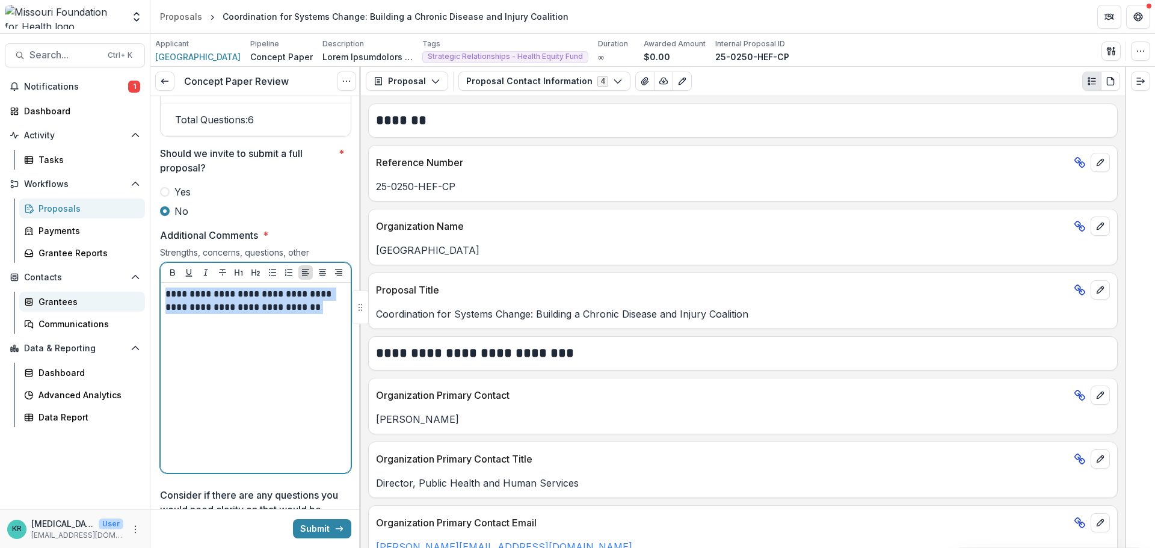
drag, startPoint x: 298, startPoint y: 327, endPoint x: 113, endPoint y: 295, distance: 187.3
click at [113, 295] on main "**********" at bounding box center [577, 291] width 1155 height 514
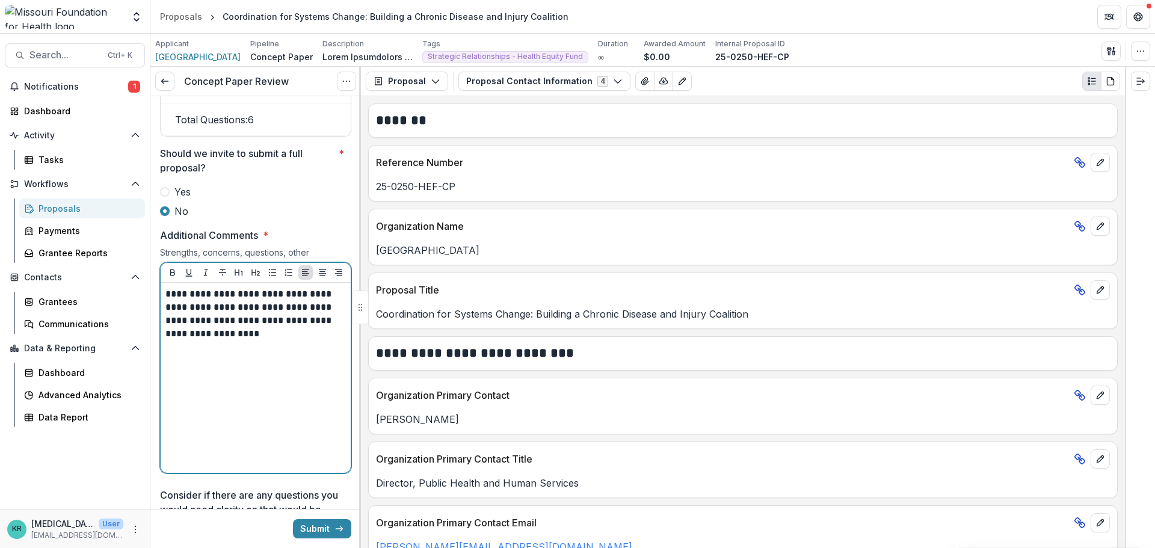
click at [221, 340] on p "**********" at bounding box center [253, 313] width 177 height 53
click at [219, 329] on p "**********" at bounding box center [253, 313] width 177 height 53
click at [247, 327] on p "**********" at bounding box center [253, 313] width 177 height 53
click at [275, 323] on p "**********" at bounding box center [253, 313] width 177 height 53
click at [272, 329] on p "**********" at bounding box center [253, 313] width 177 height 53
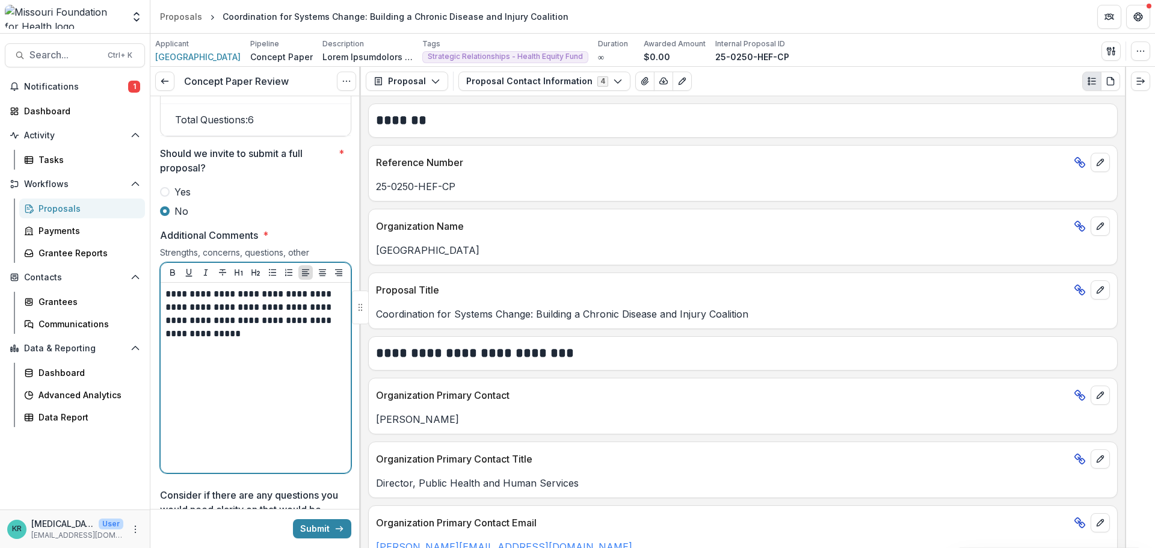
click at [298, 330] on p "**********" at bounding box center [253, 313] width 177 height 53
click at [272, 329] on p "**********" at bounding box center [253, 313] width 177 height 53
click at [254, 338] on p "**********" at bounding box center [253, 320] width 177 height 66
drag, startPoint x: 319, startPoint y: 352, endPoint x: 289, endPoint y: 352, distance: 29.5
click at [289, 340] on p "**********" at bounding box center [253, 313] width 177 height 53
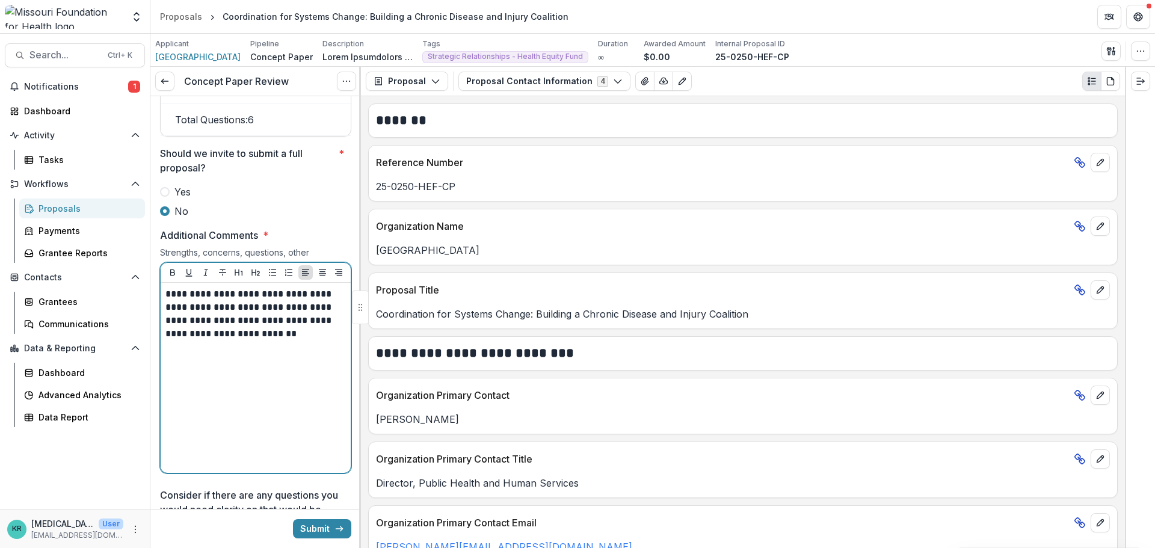
click at [328, 340] on p "**********" at bounding box center [253, 313] width 177 height 53
